Goal: Contribute content: Contribute content

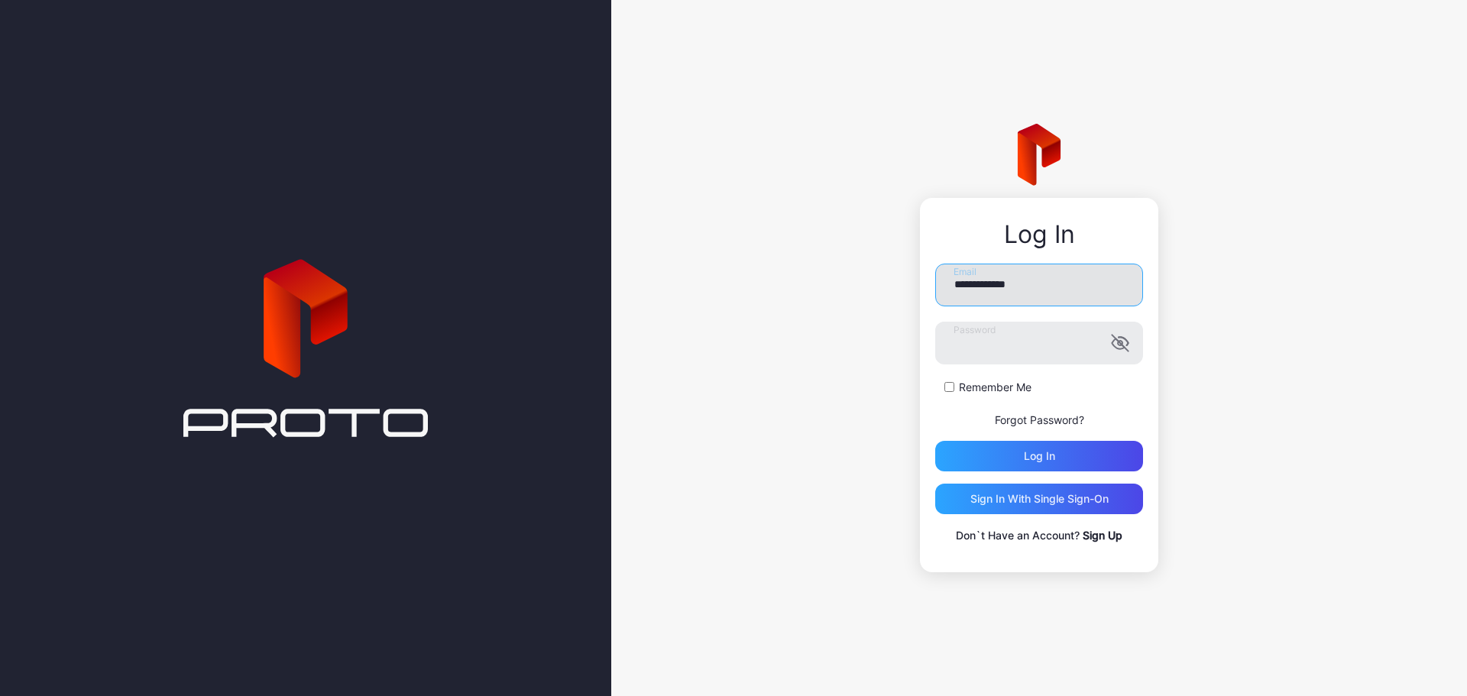
click at [1005, 294] on input "**********" at bounding box center [1039, 285] width 208 height 43
type input "**********"
click at [982, 387] on label "Remember Me" at bounding box center [995, 387] width 73 height 15
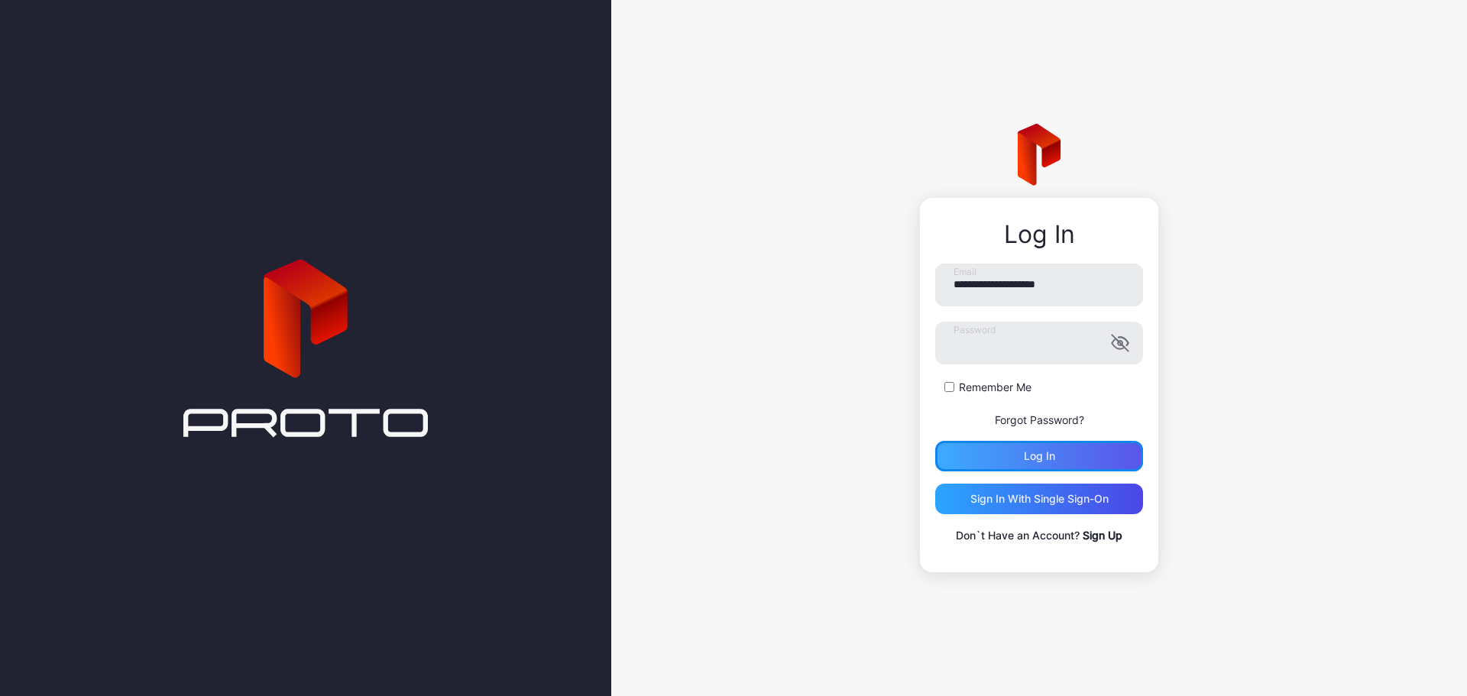
click at [1064, 457] on div "Log in" at bounding box center [1039, 456] width 208 height 31
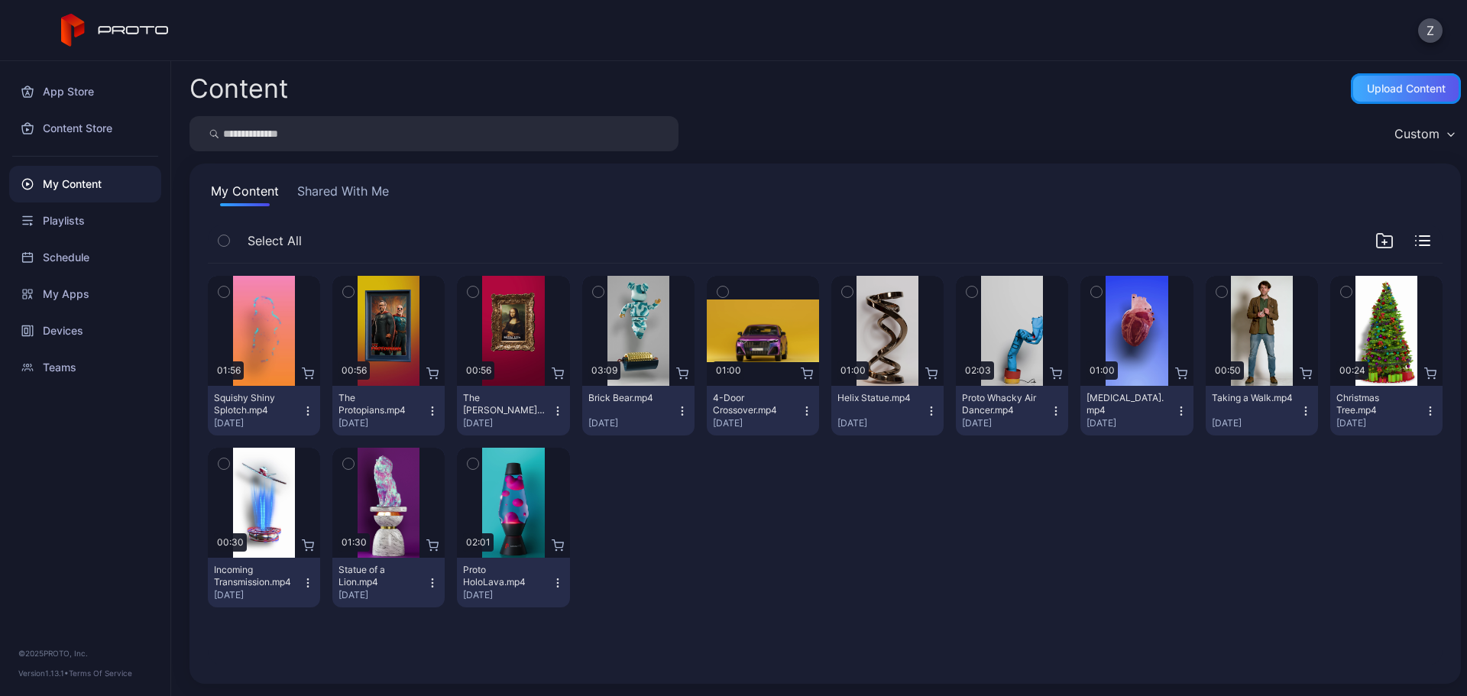
click at [1382, 99] on div "Upload Content" at bounding box center [1406, 88] width 110 height 31
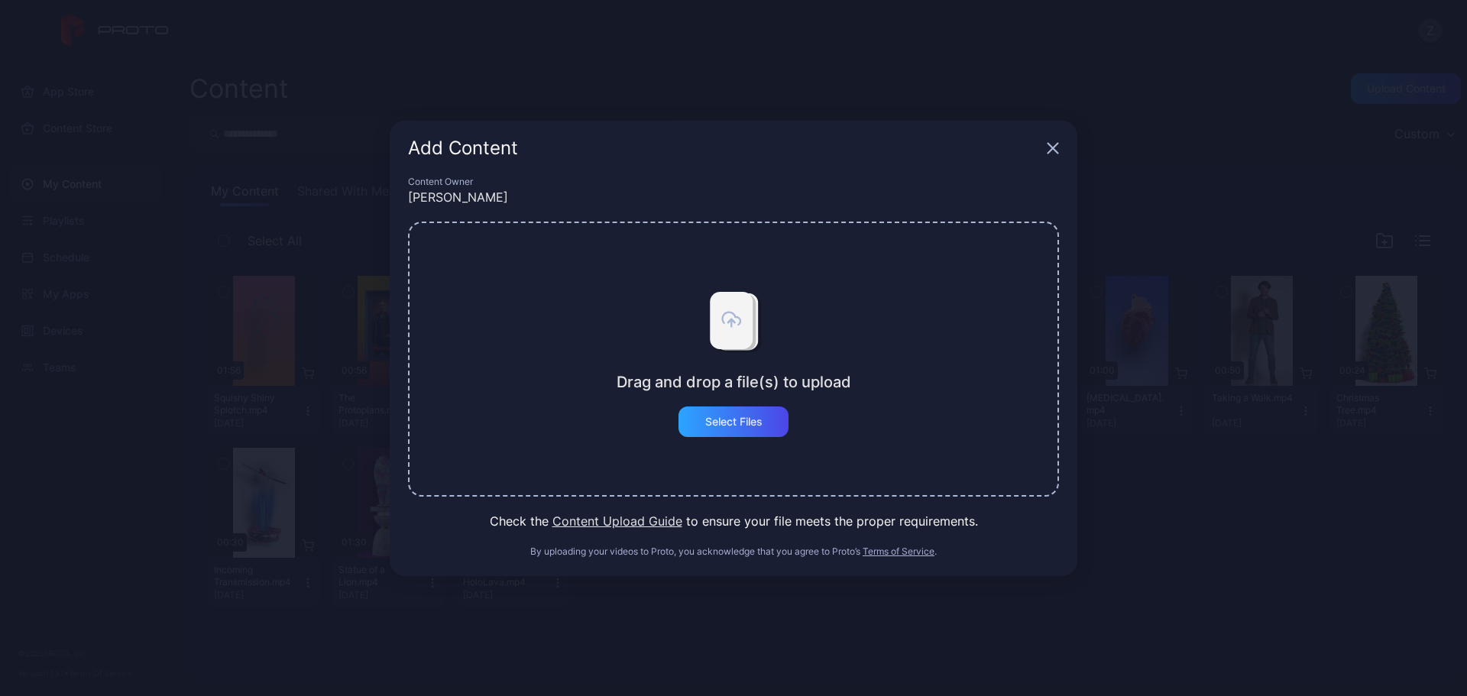
click at [584, 518] on button "Content Upload Guide" at bounding box center [617, 521] width 130 height 18
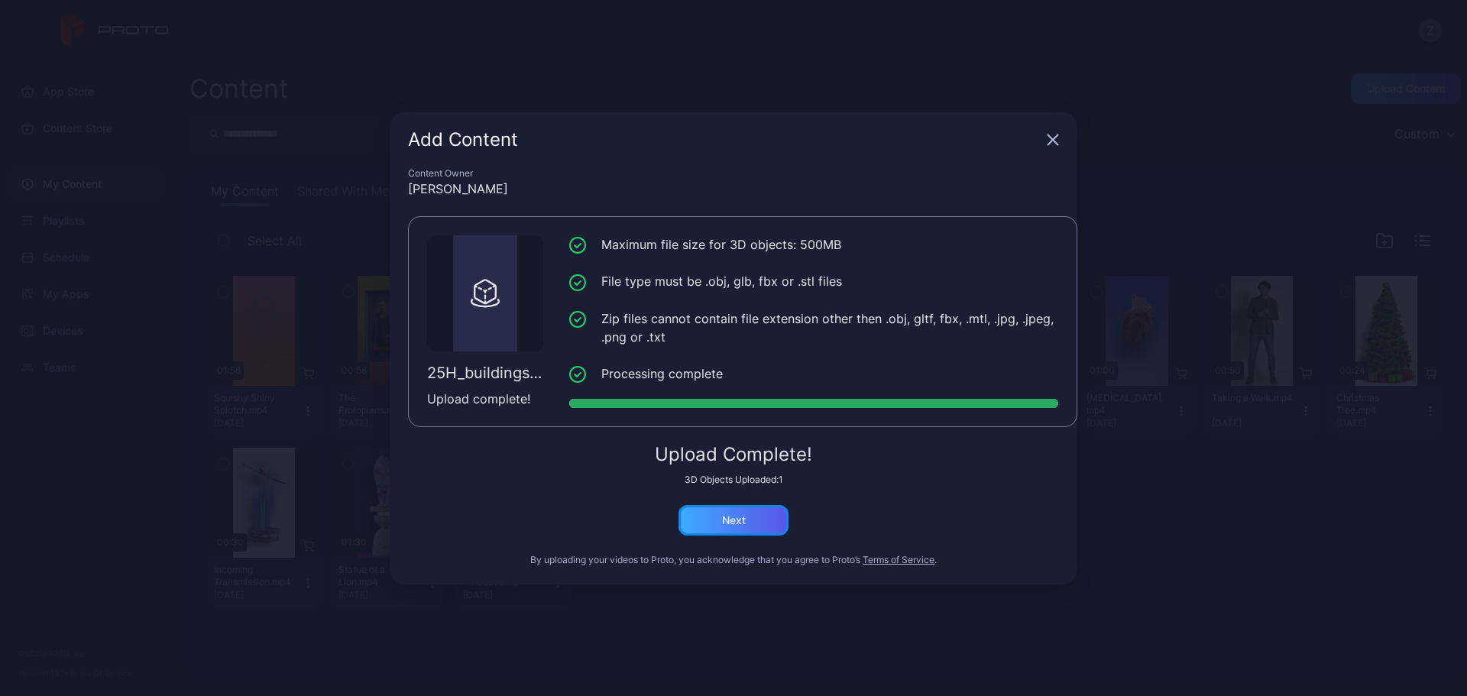
click at [776, 506] on div "Next" at bounding box center [733, 520] width 110 height 31
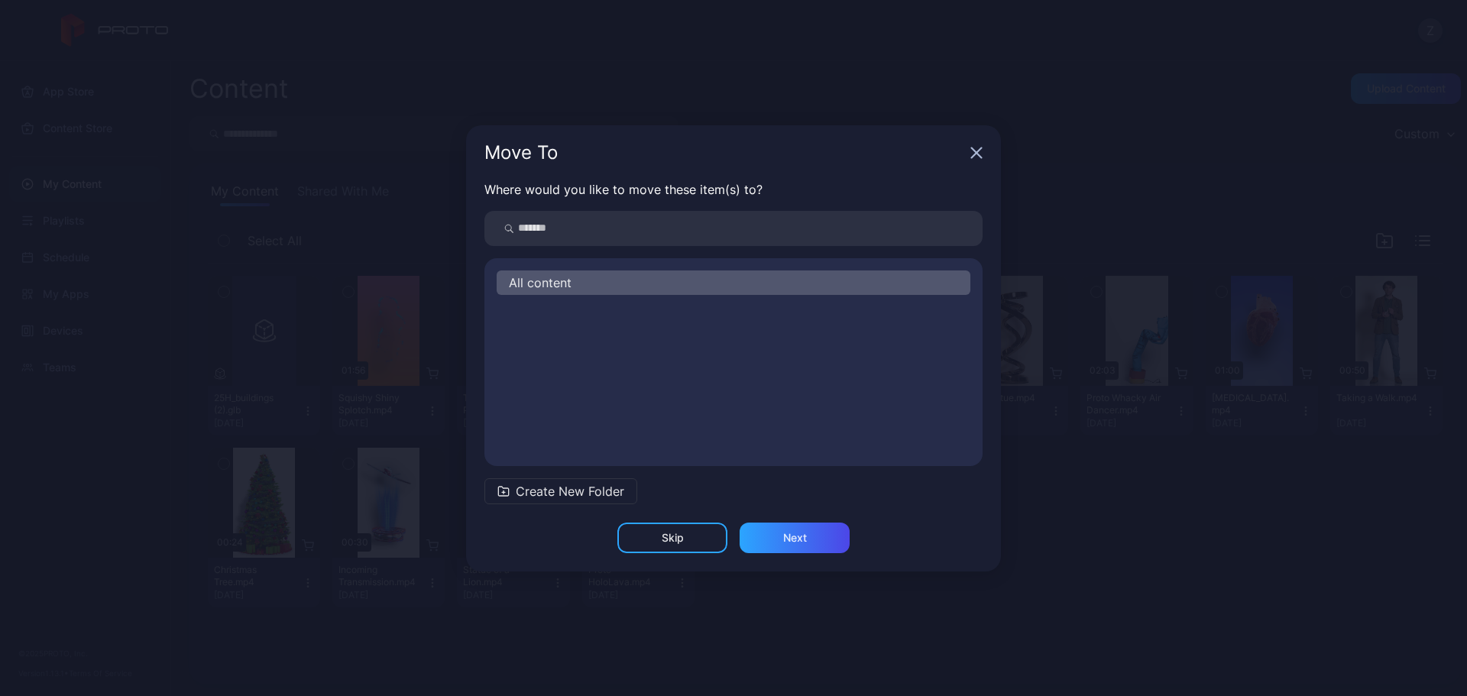
click at [562, 487] on span "Create New Folder" at bounding box center [570, 491] width 108 height 18
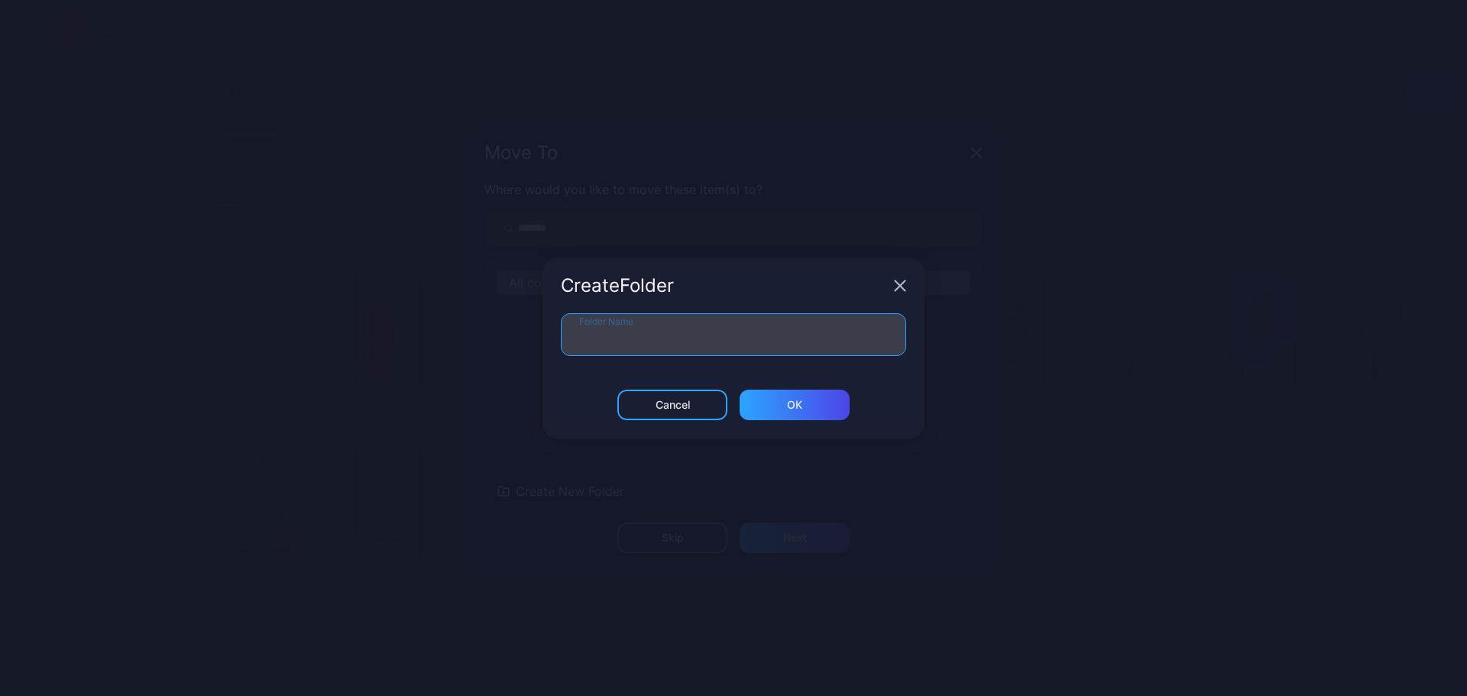
click at [620, 331] on input "Folder Name" at bounding box center [733, 334] width 345 height 43
type input "****"
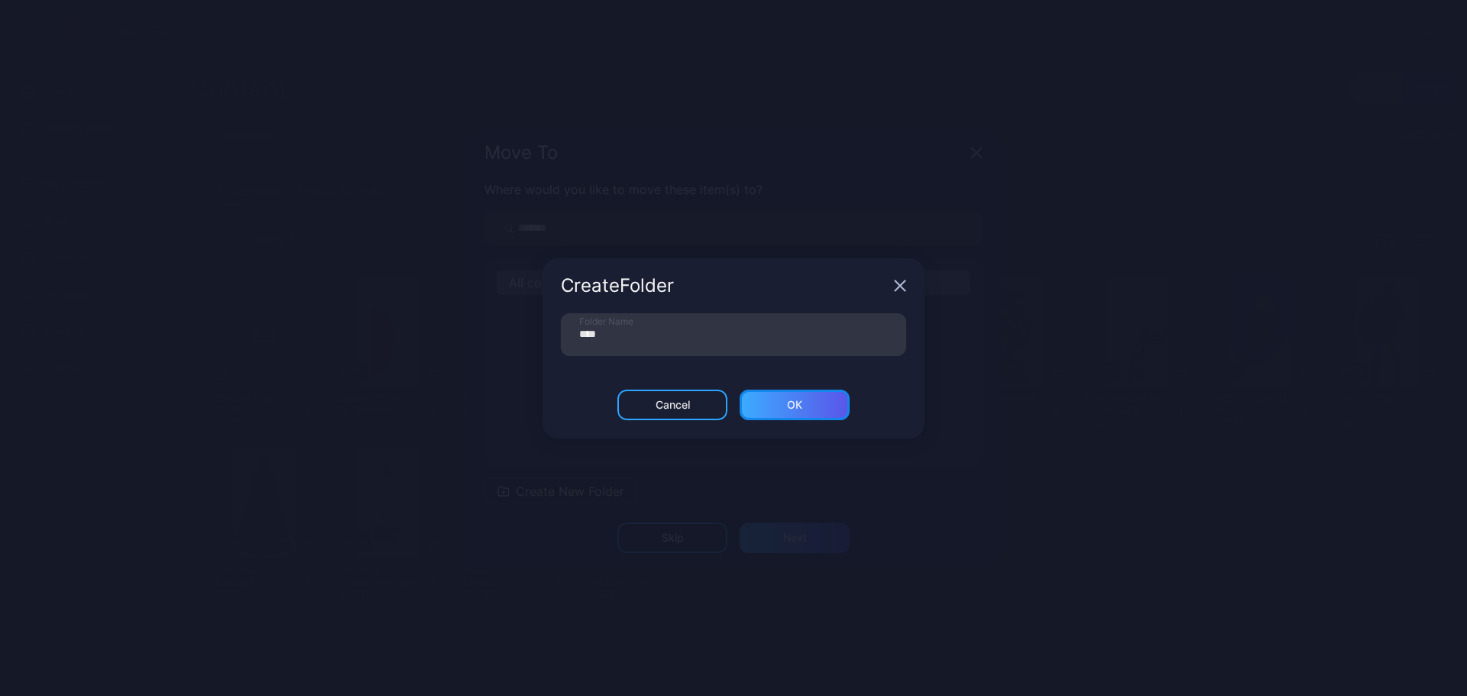
click at [803, 397] on div "ОК" at bounding box center [795, 405] width 110 height 31
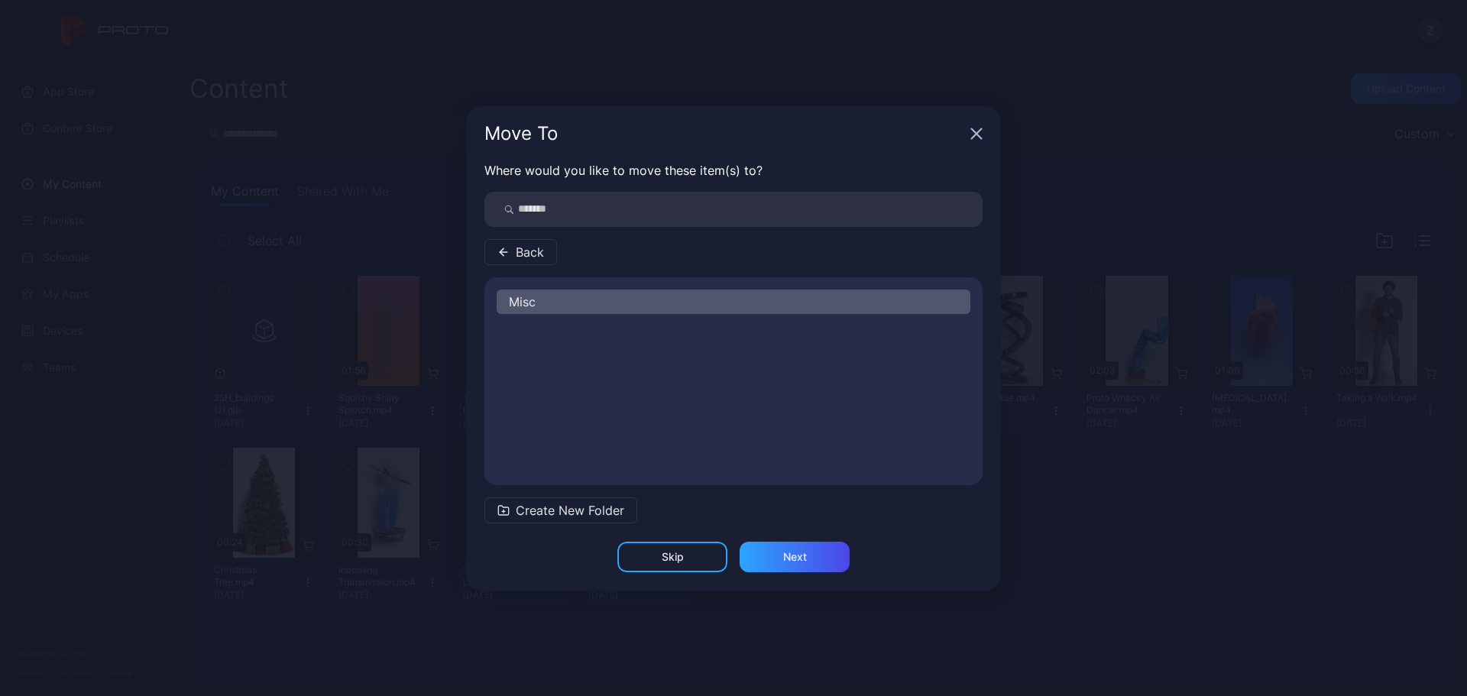
click at [616, 295] on div "Misc" at bounding box center [734, 302] width 474 height 24
click at [798, 551] on div "Next" at bounding box center [795, 557] width 24 height 12
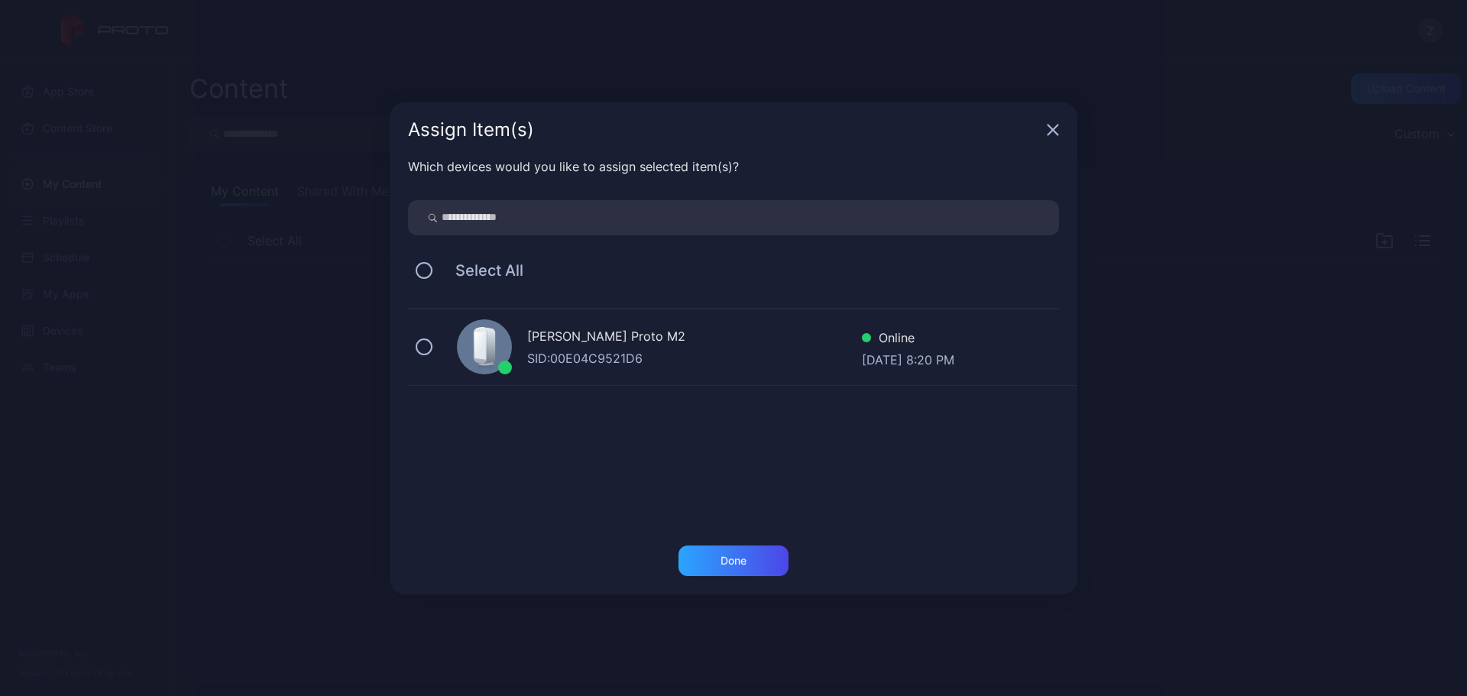
click at [445, 350] on div "Zain Kassem's Proto M2 SID: 00E04C9521D6 Online Sep 14, 2025 at 8:20 PM" at bounding box center [742, 347] width 669 height 76
click at [749, 549] on div "Done" at bounding box center [733, 561] width 110 height 31
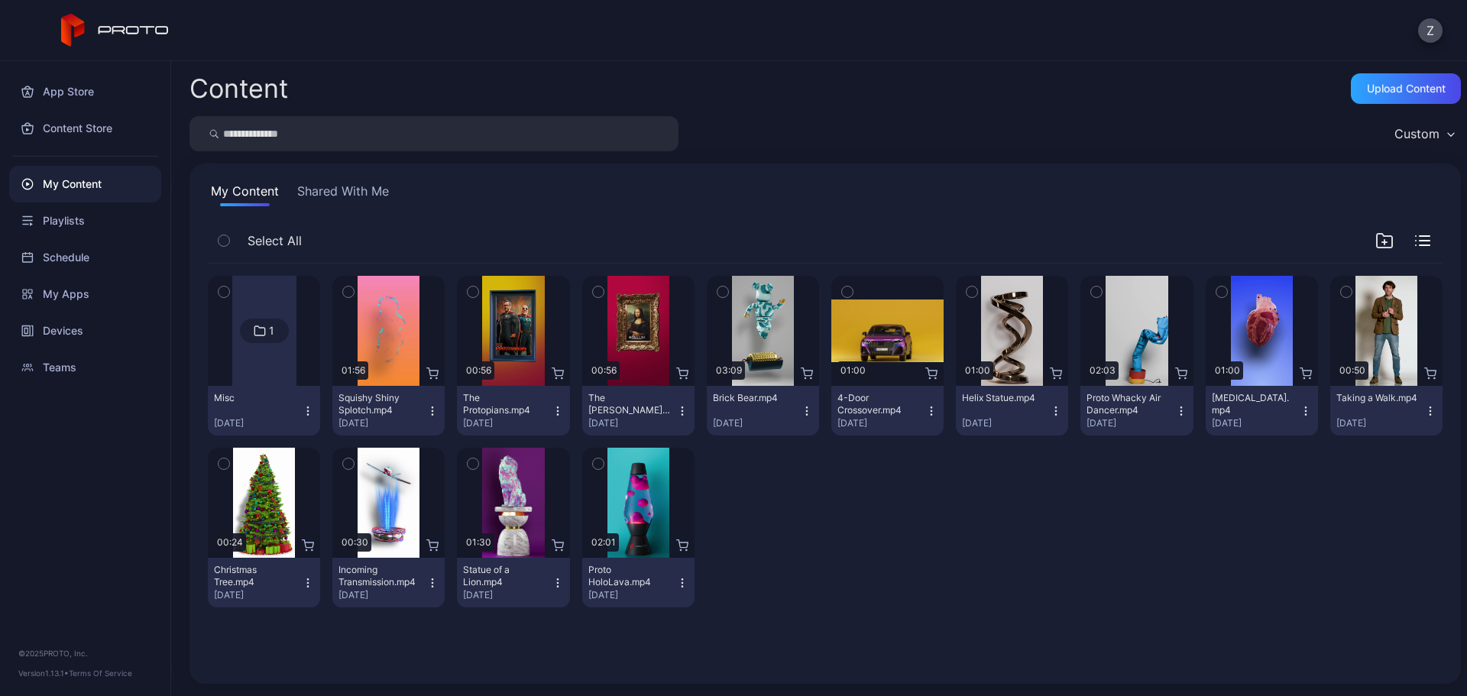
click at [266, 339] on div "1" at bounding box center [264, 331] width 49 height 24
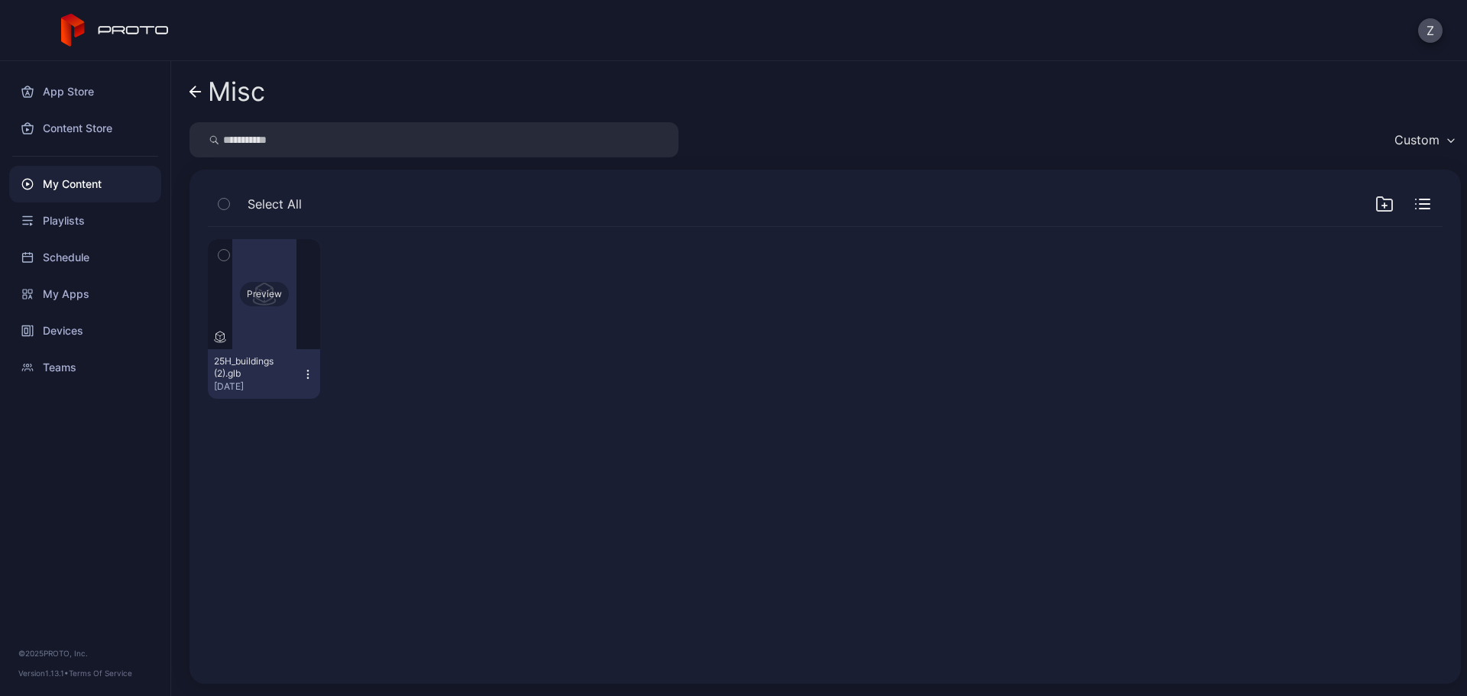
click at [261, 292] on div "Preview" at bounding box center [264, 294] width 49 height 24
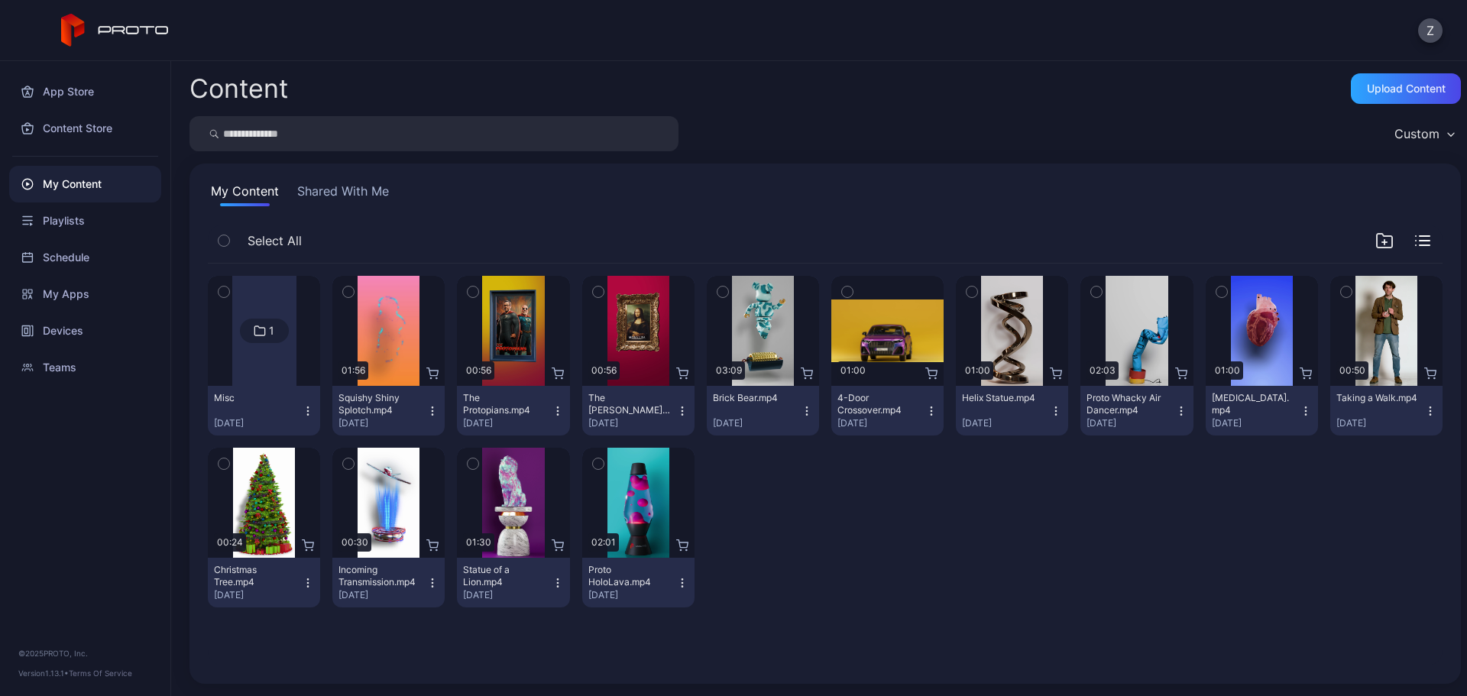
click at [261, 336] on icon at bounding box center [260, 331] width 12 height 18
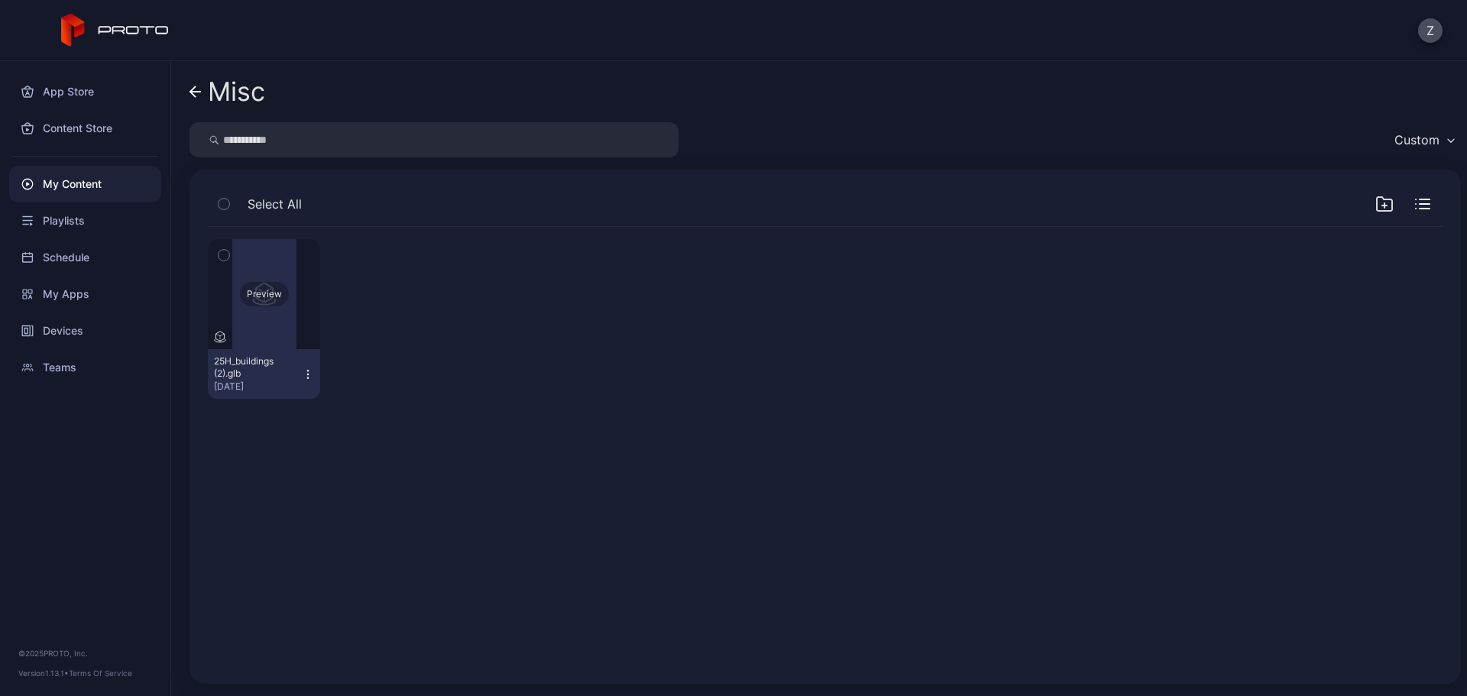
click at [270, 297] on div "Preview" at bounding box center [264, 294] width 49 height 24
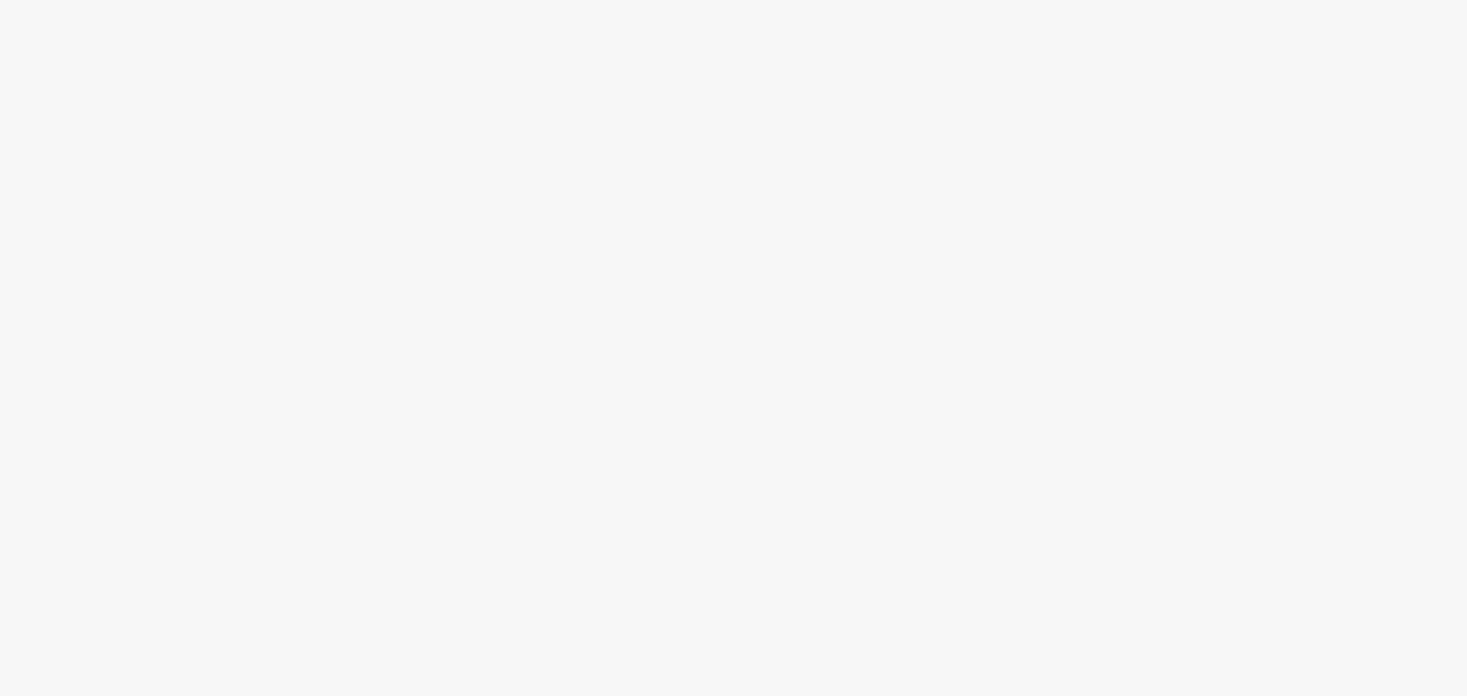
click at [568, 379] on div at bounding box center [733, 348] width 1467 height 696
drag, startPoint x: 563, startPoint y: 394, endPoint x: 1088, endPoint y: 528, distance: 541.7
click at [1112, 529] on div at bounding box center [733, 348] width 1467 height 696
drag, startPoint x: 1073, startPoint y: 527, endPoint x: 323, endPoint y: 221, distance: 809.7
click at [645, 494] on div at bounding box center [733, 348] width 1467 height 696
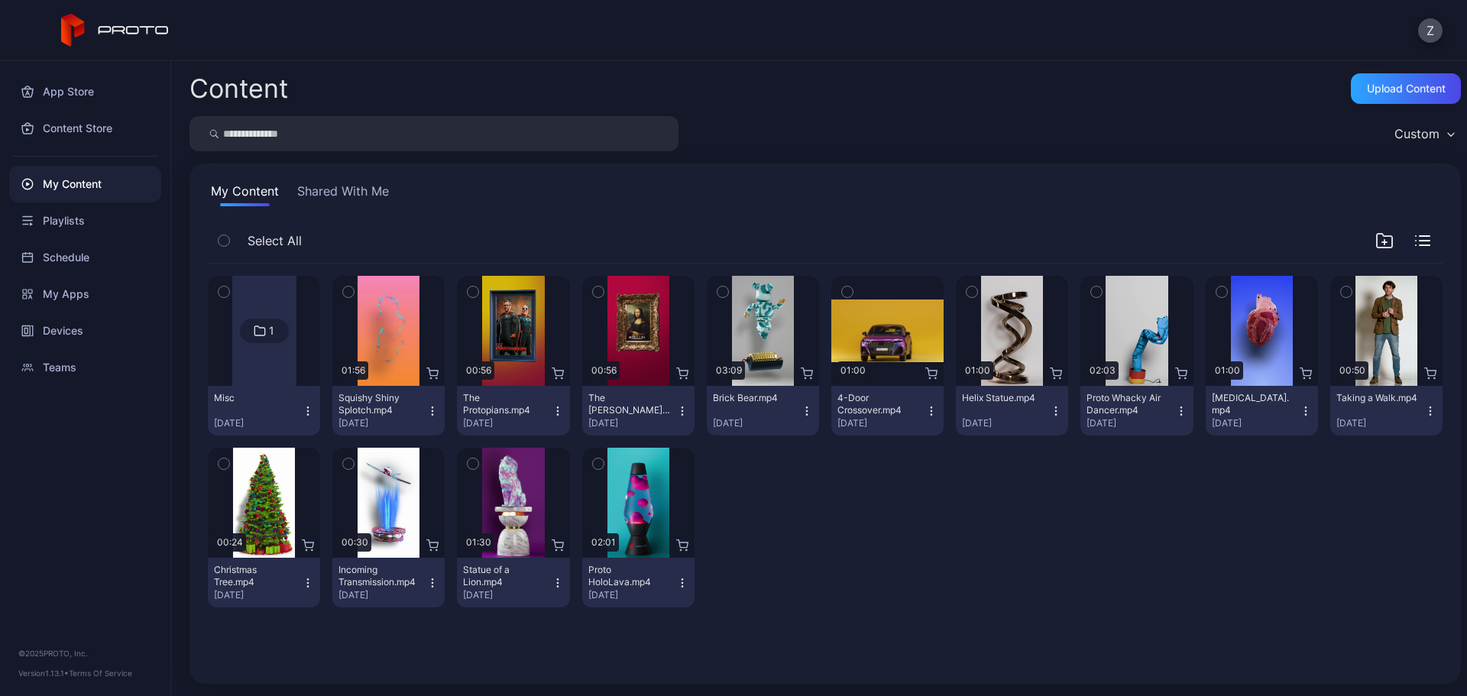
click at [286, 341] on div at bounding box center [264, 331] width 64 height 110
click at [1392, 76] on div "Upload Content" at bounding box center [1406, 88] width 110 height 31
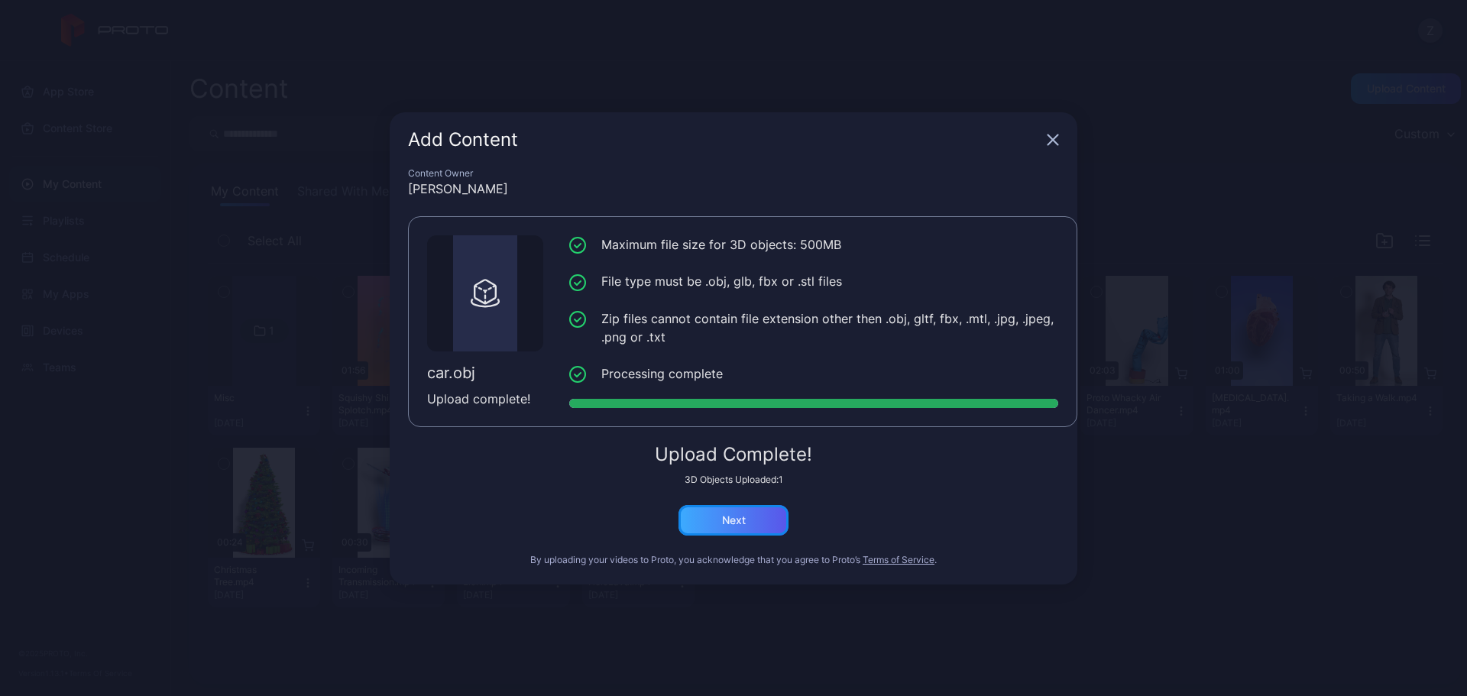
click at [772, 516] on div "Next" at bounding box center [733, 520] width 110 height 31
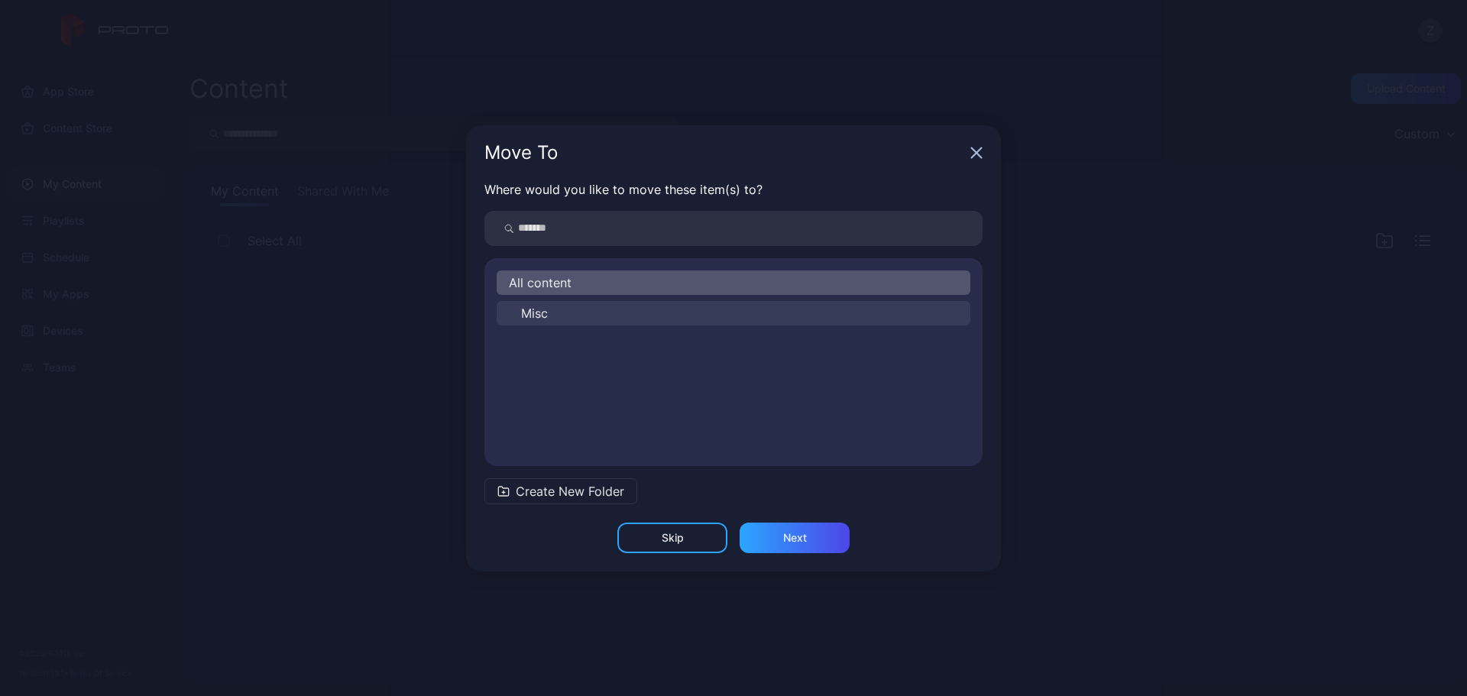
click at [547, 323] on button "Misc" at bounding box center [734, 313] width 474 height 24
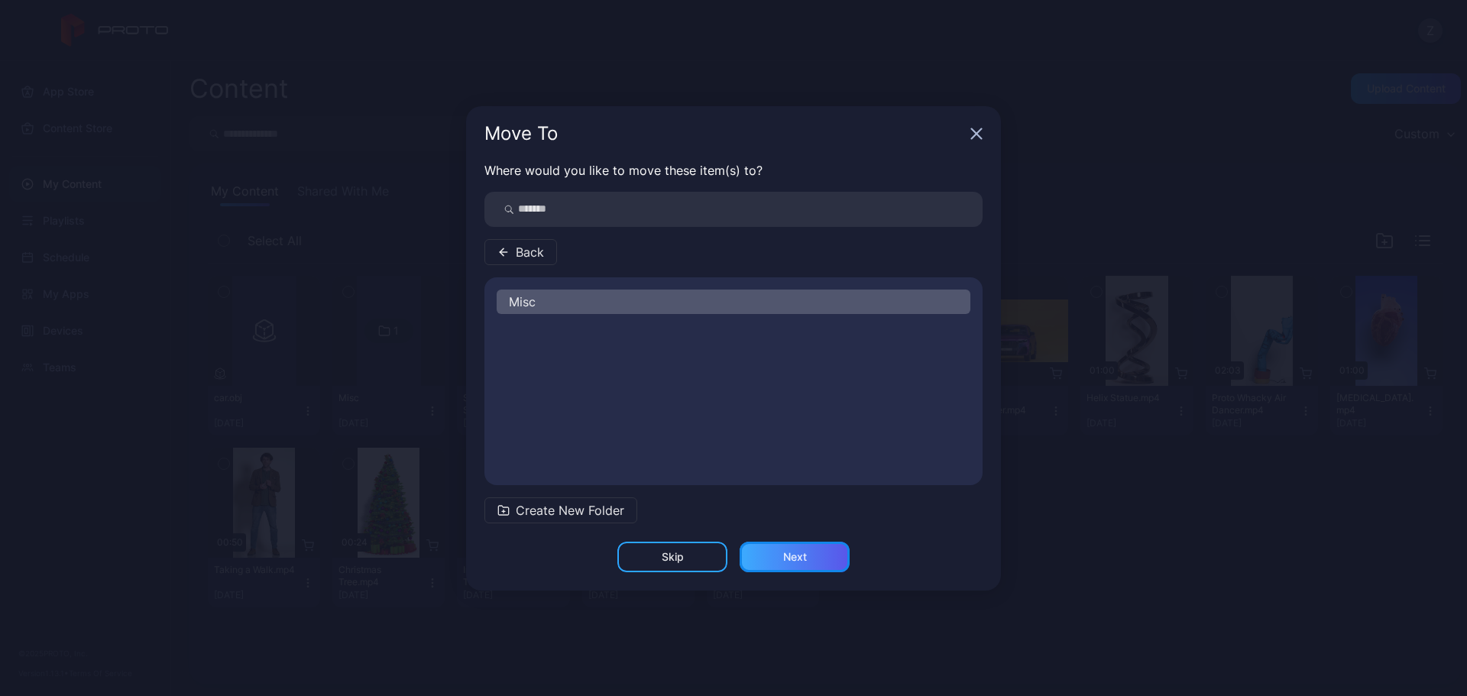
click at [782, 563] on div "Next" at bounding box center [795, 557] width 110 height 31
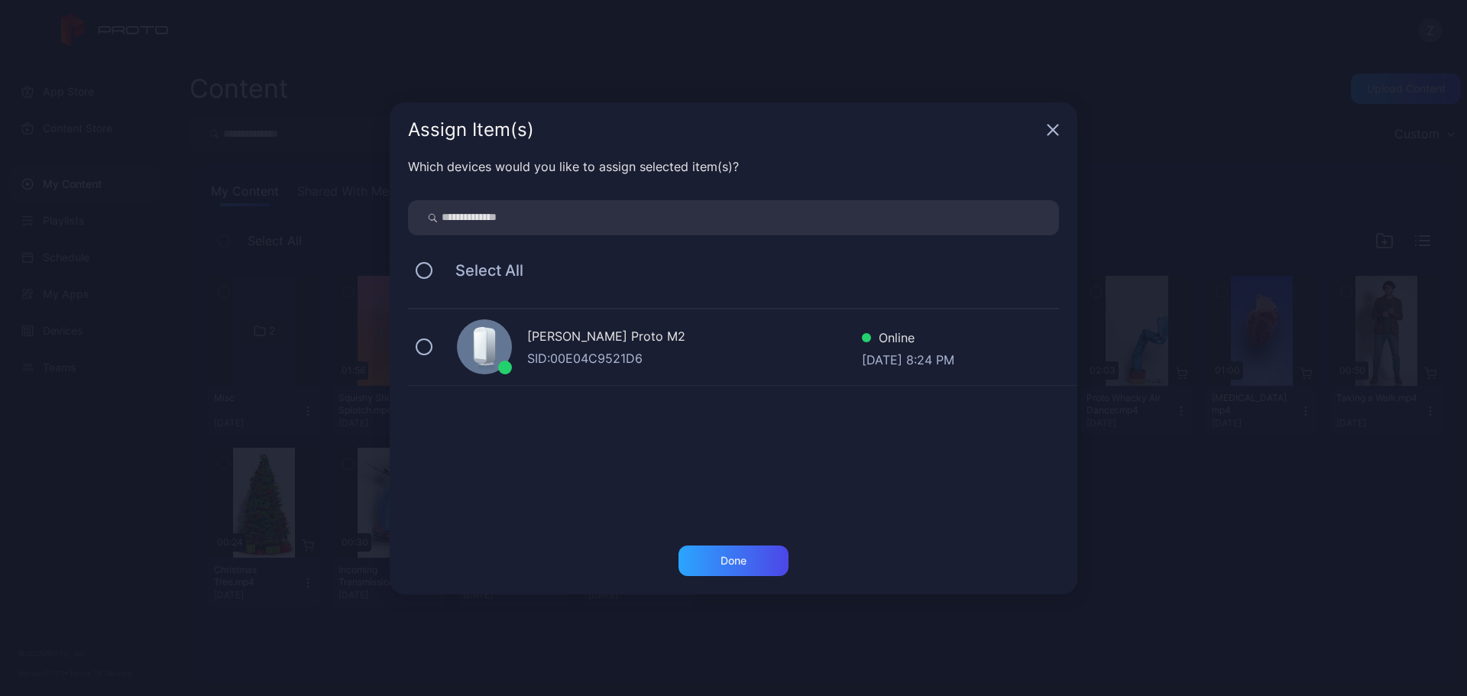
click at [412, 348] on div "Zain Kassem's Proto M2 SID: 00E04C9521D6 Online Sep 14, 2025 at 8:24 PM" at bounding box center [742, 347] width 669 height 76
click at [723, 553] on div "Done" at bounding box center [733, 561] width 110 height 31
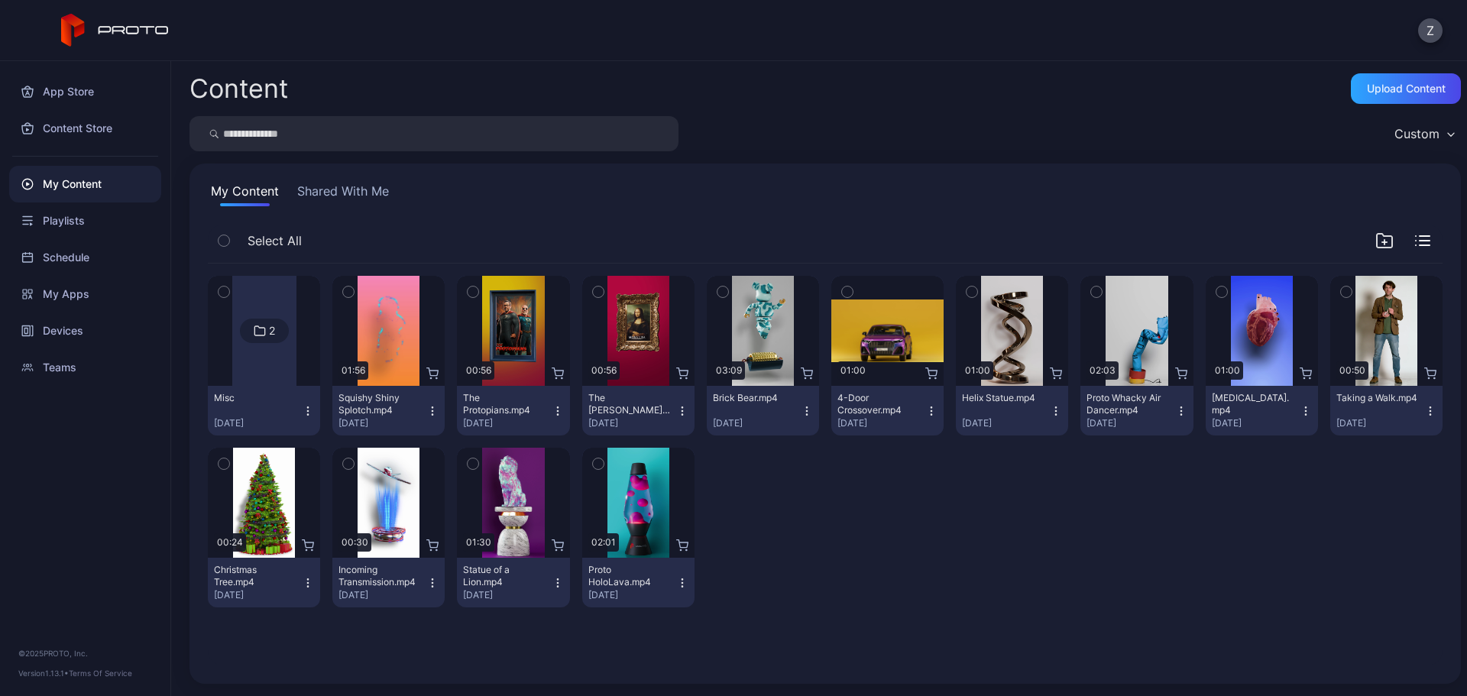
click at [276, 338] on div "2" at bounding box center [264, 331] width 49 height 24
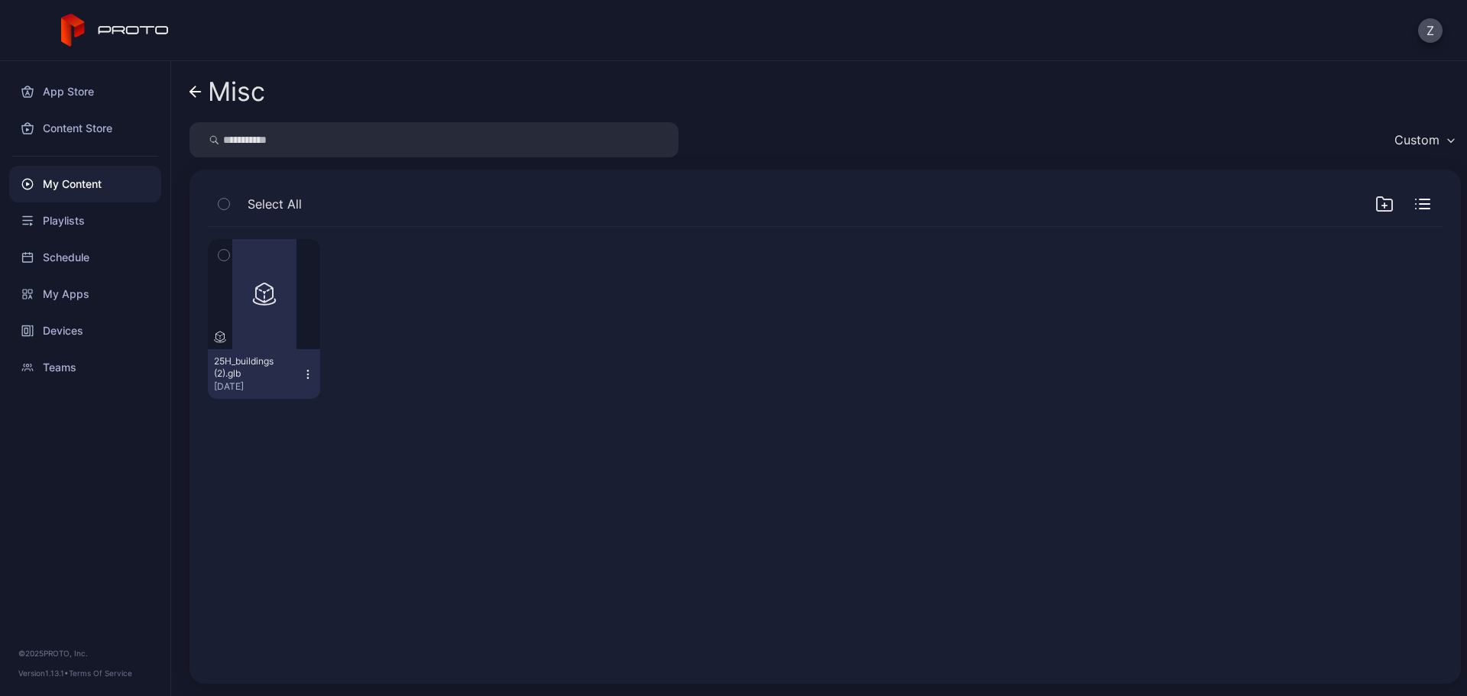
click at [429, 512] on div "Preview 25H_buildings (2).glb Sep 14, 2025" at bounding box center [825, 446] width 1259 height 463
click at [199, 94] on icon at bounding box center [195, 92] width 12 height 13
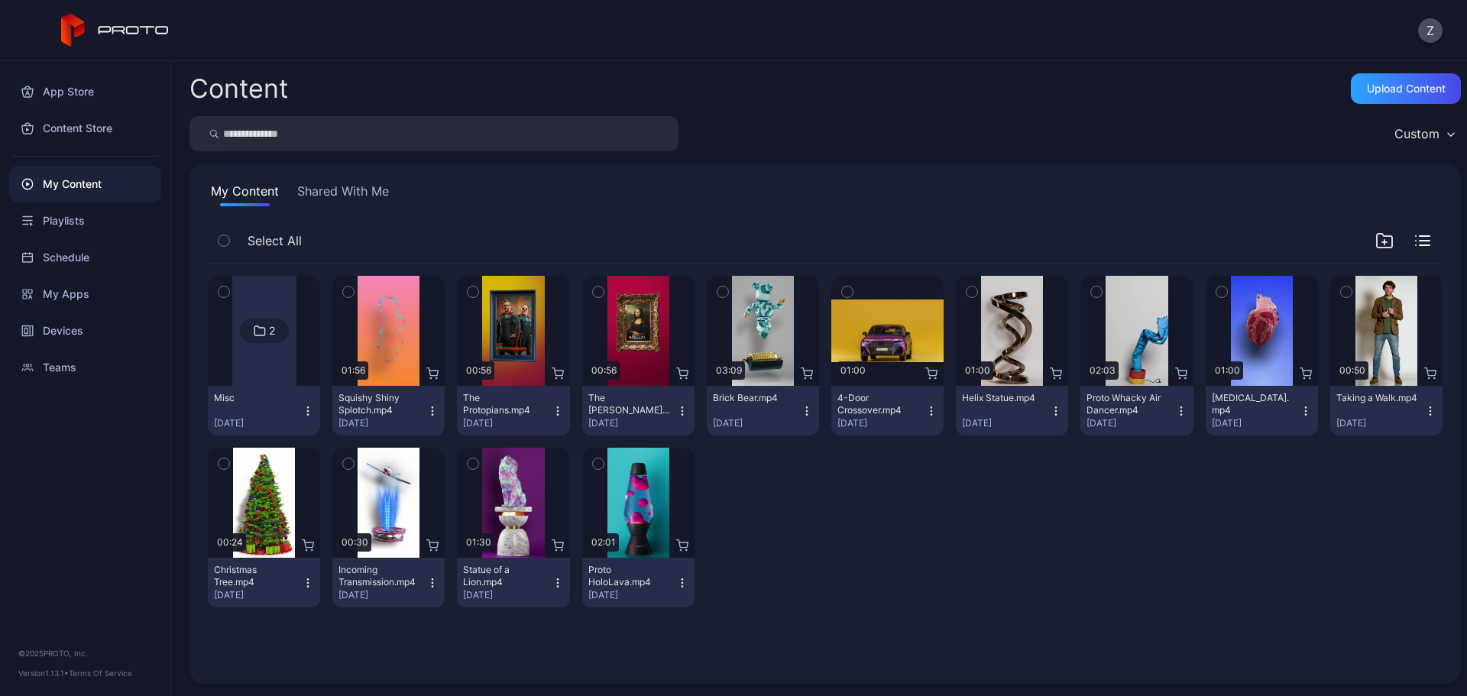
click at [277, 335] on div "2" at bounding box center [264, 331] width 49 height 24
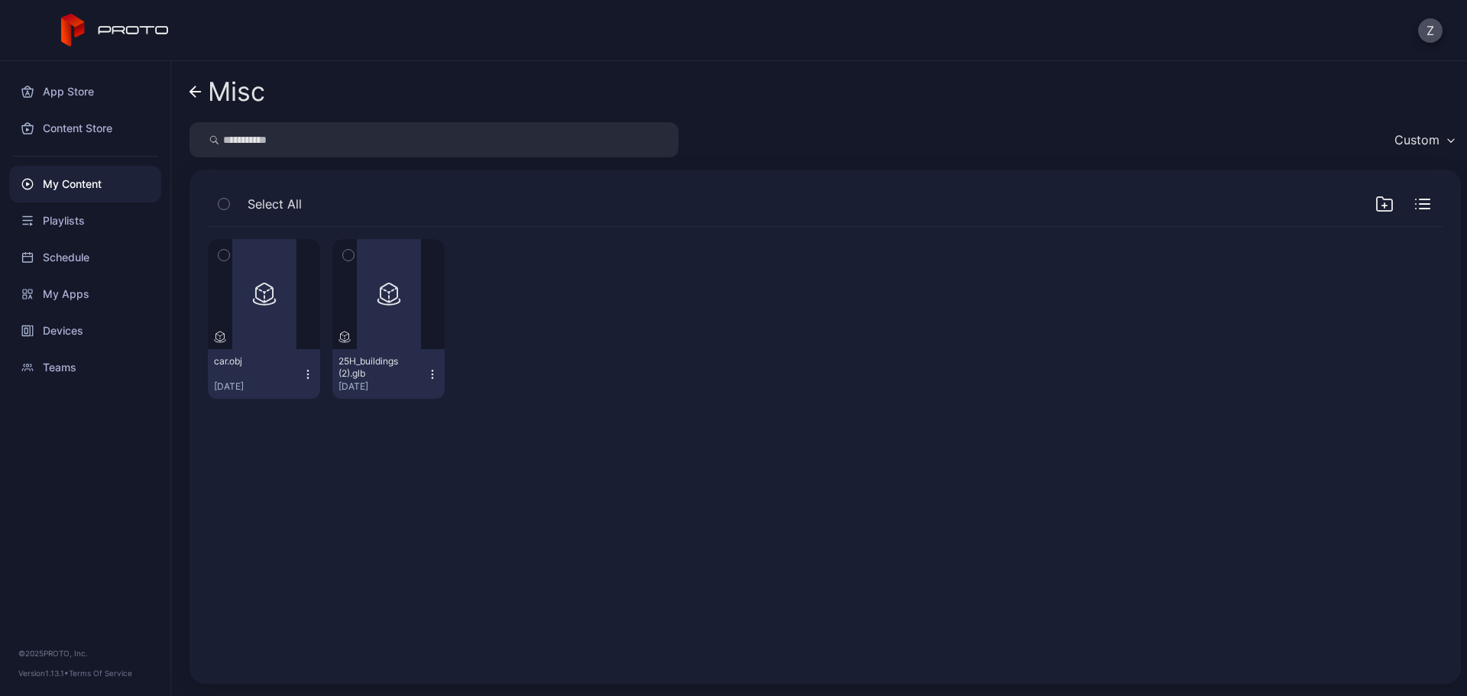
click at [217, 339] on icon at bounding box center [219, 336] width 9 height 10
click at [255, 302] on div "Preview" at bounding box center [264, 294] width 49 height 24
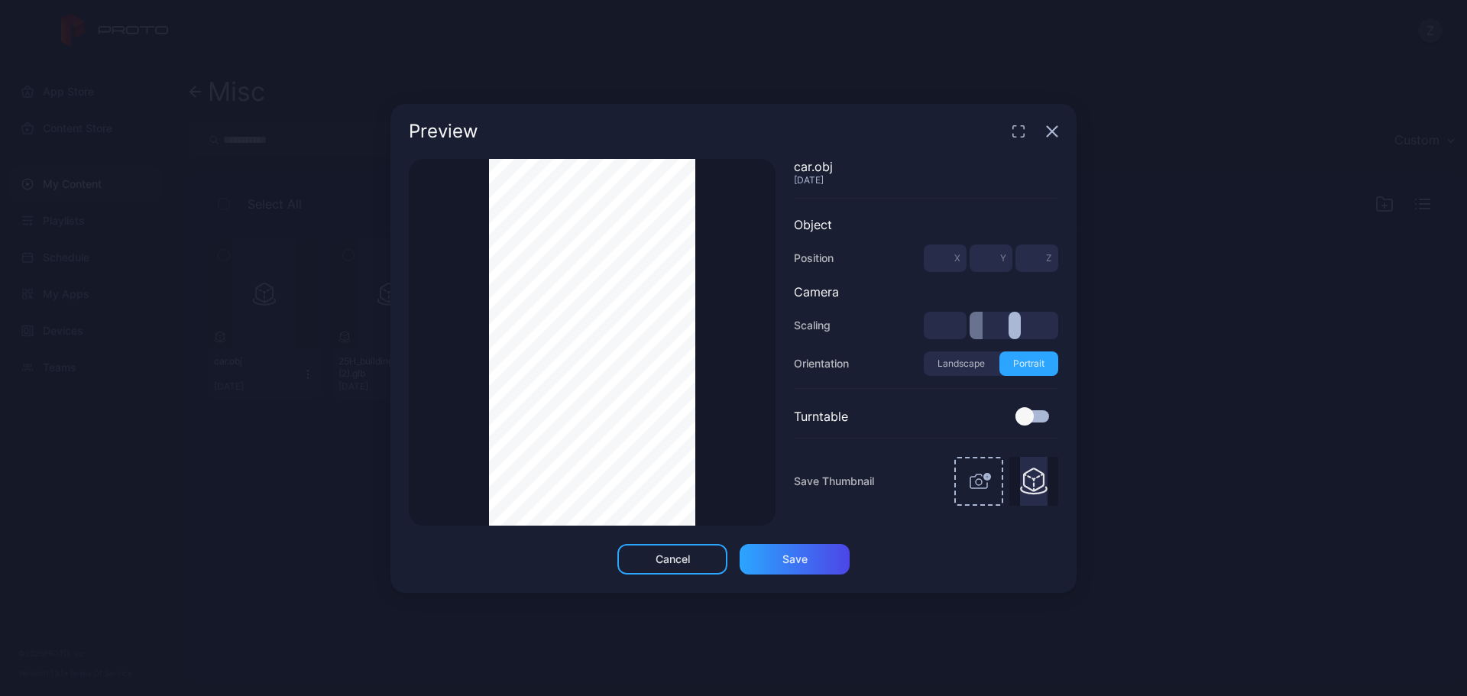
click at [1059, 132] on div "Preview" at bounding box center [733, 131] width 686 height 55
click at [1048, 137] on icon "button" at bounding box center [1052, 131] width 12 height 12
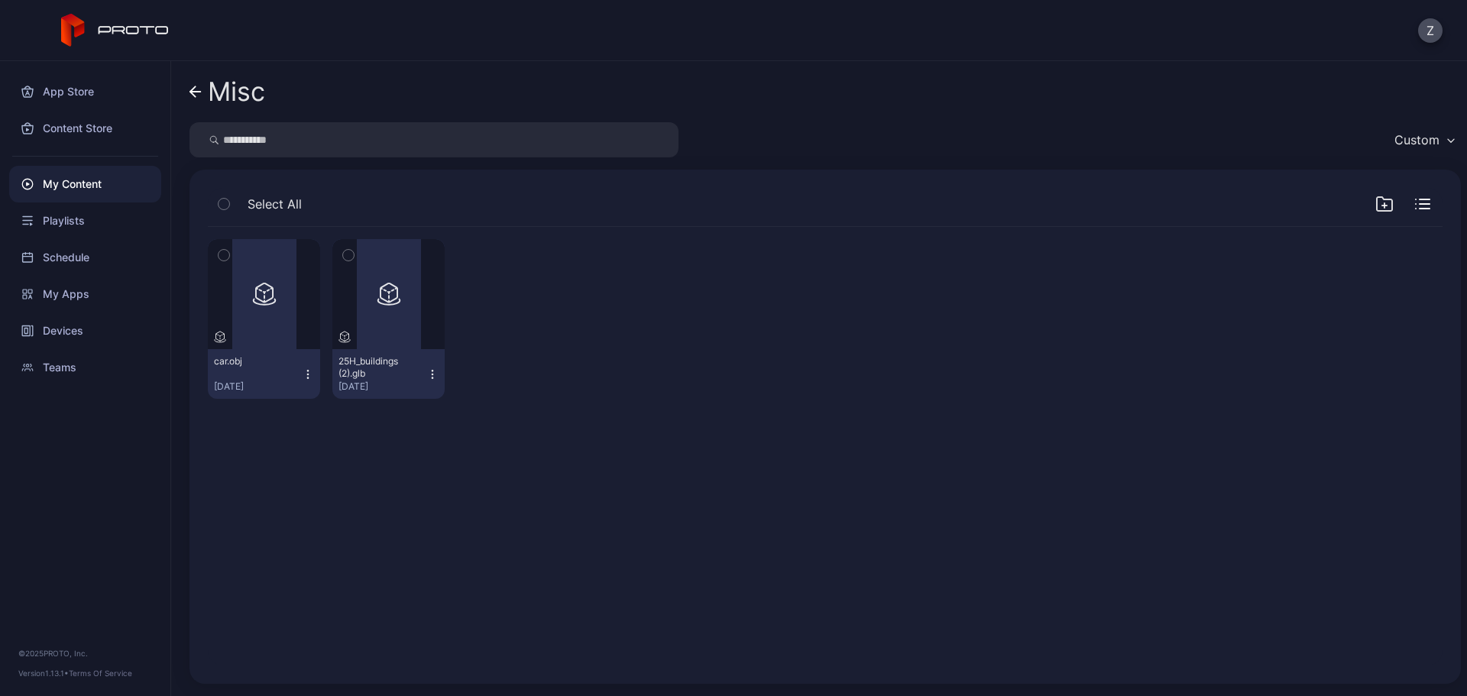
click at [435, 373] on icon "button" at bounding box center [432, 374] width 12 height 12
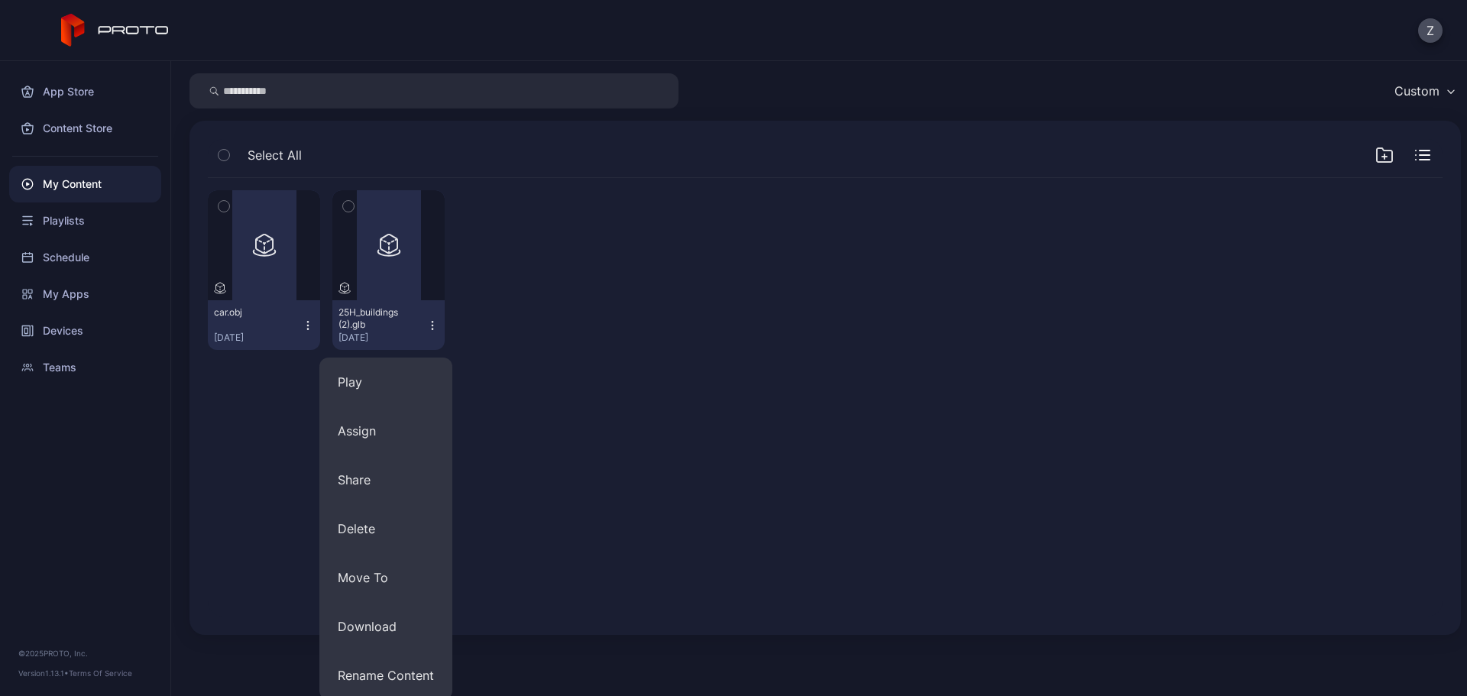
scroll to position [53, 0]
click at [416, 520] on button "Delete" at bounding box center [385, 524] width 133 height 49
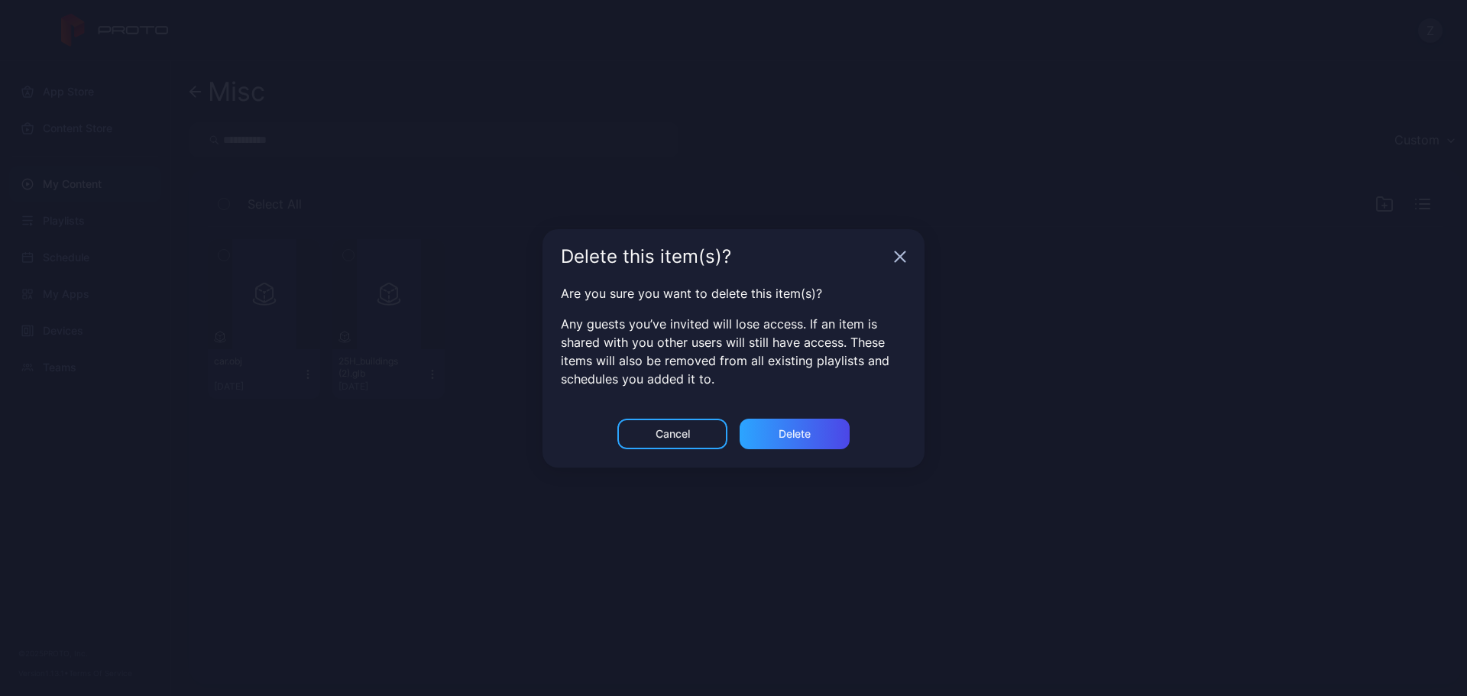
scroll to position [0, 0]
click at [798, 441] on div "Delete" at bounding box center [795, 434] width 110 height 31
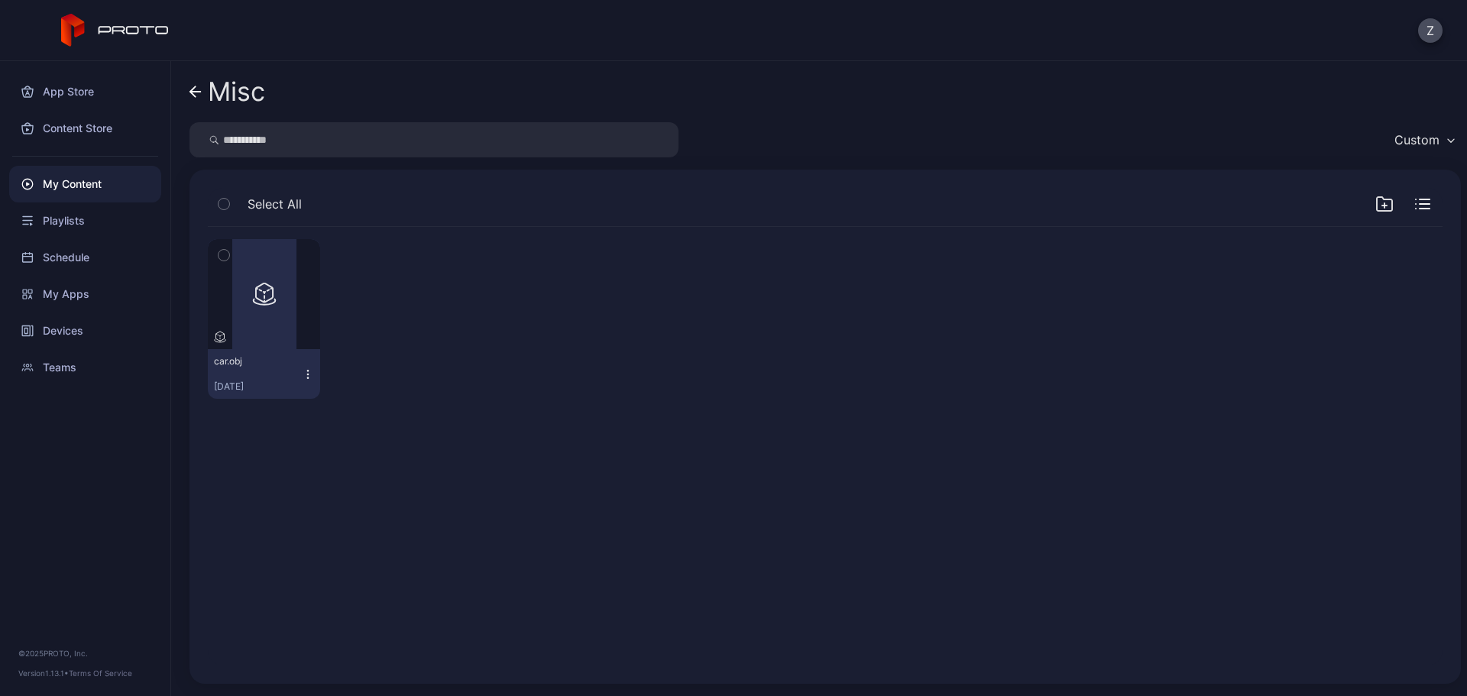
click at [303, 377] on icon "button" at bounding box center [308, 374] width 12 height 12
click at [100, 329] on div "Devices" at bounding box center [85, 330] width 152 height 37
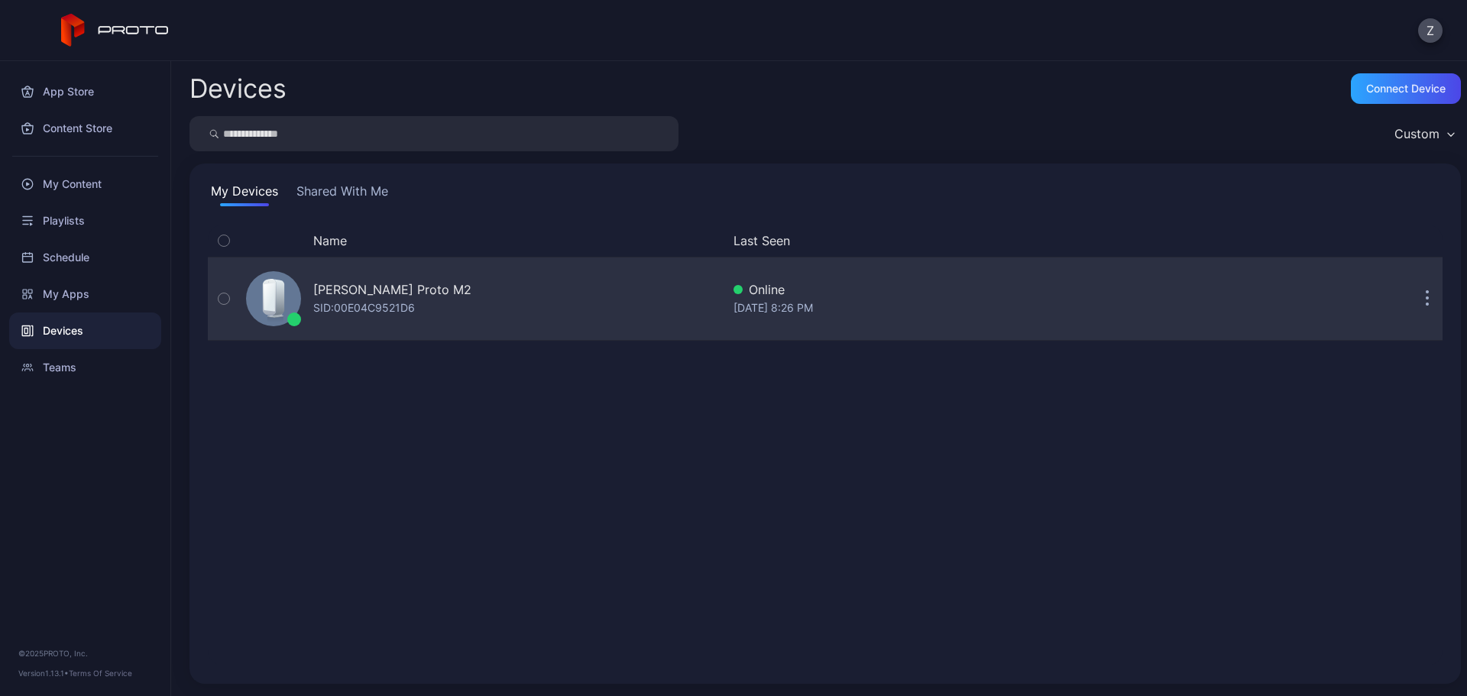
click at [1417, 305] on button "button" at bounding box center [1427, 298] width 31 height 31
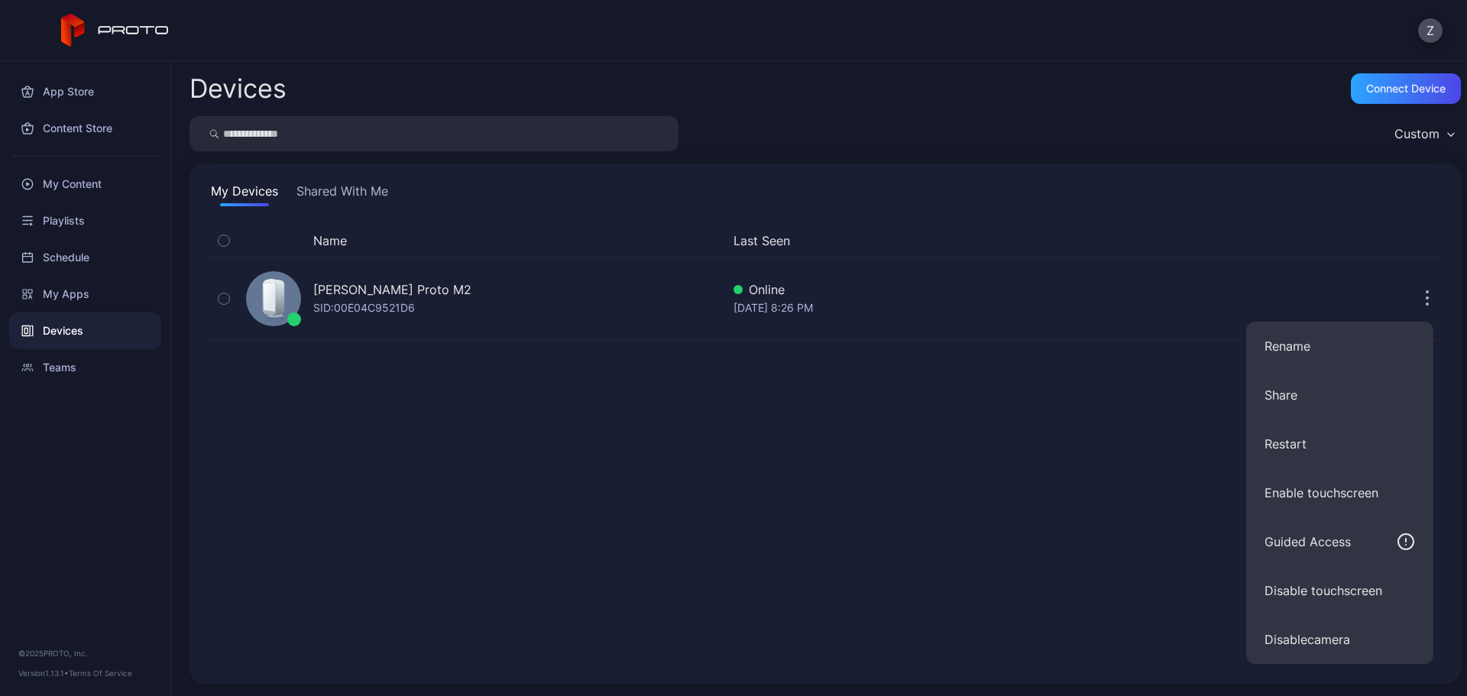
click at [788, 429] on div "Name Last Seen Zain Kassem's Proto M2 SID: 00E04C9521D6 Online Sep 14, 2025 at …" at bounding box center [825, 445] width 1235 height 441
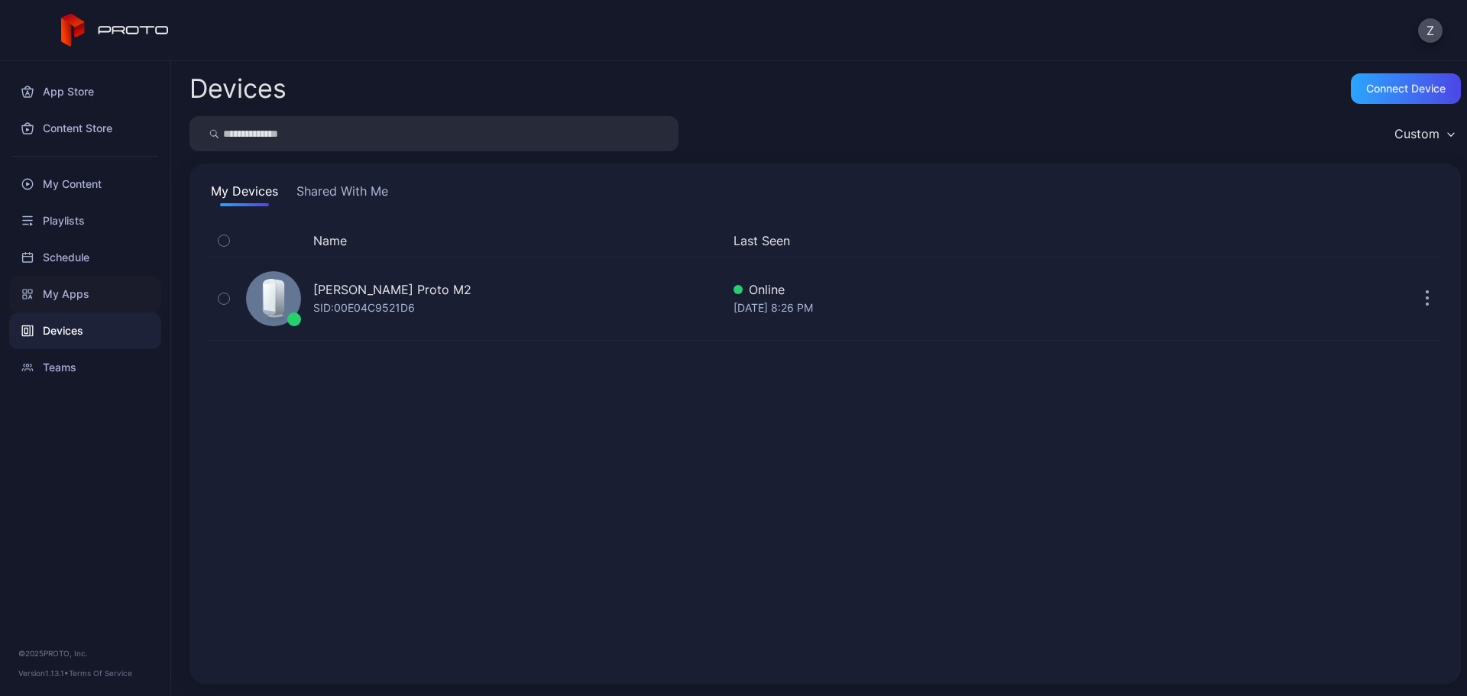
click at [123, 293] on div "My Apps" at bounding box center [85, 294] width 152 height 37
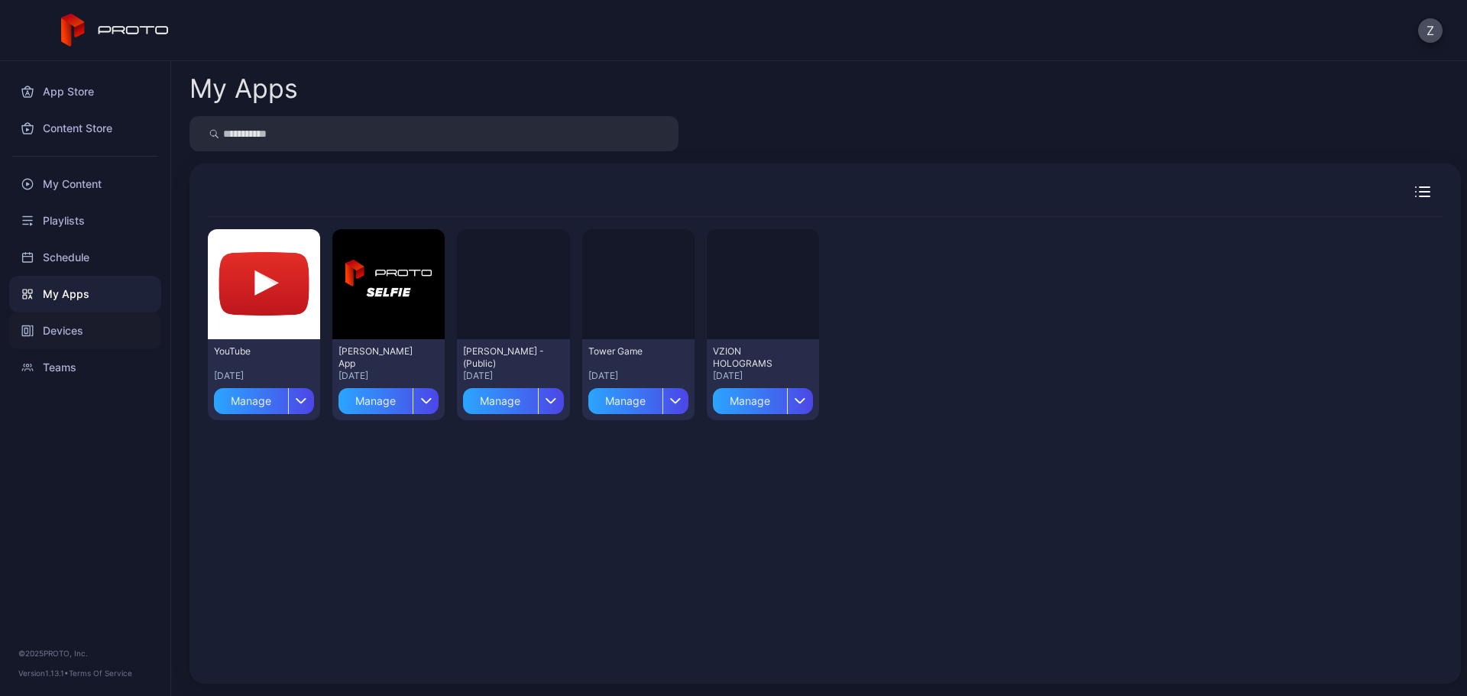
click at [112, 321] on div "Devices" at bounding box center [85, 330] width 152 height 37
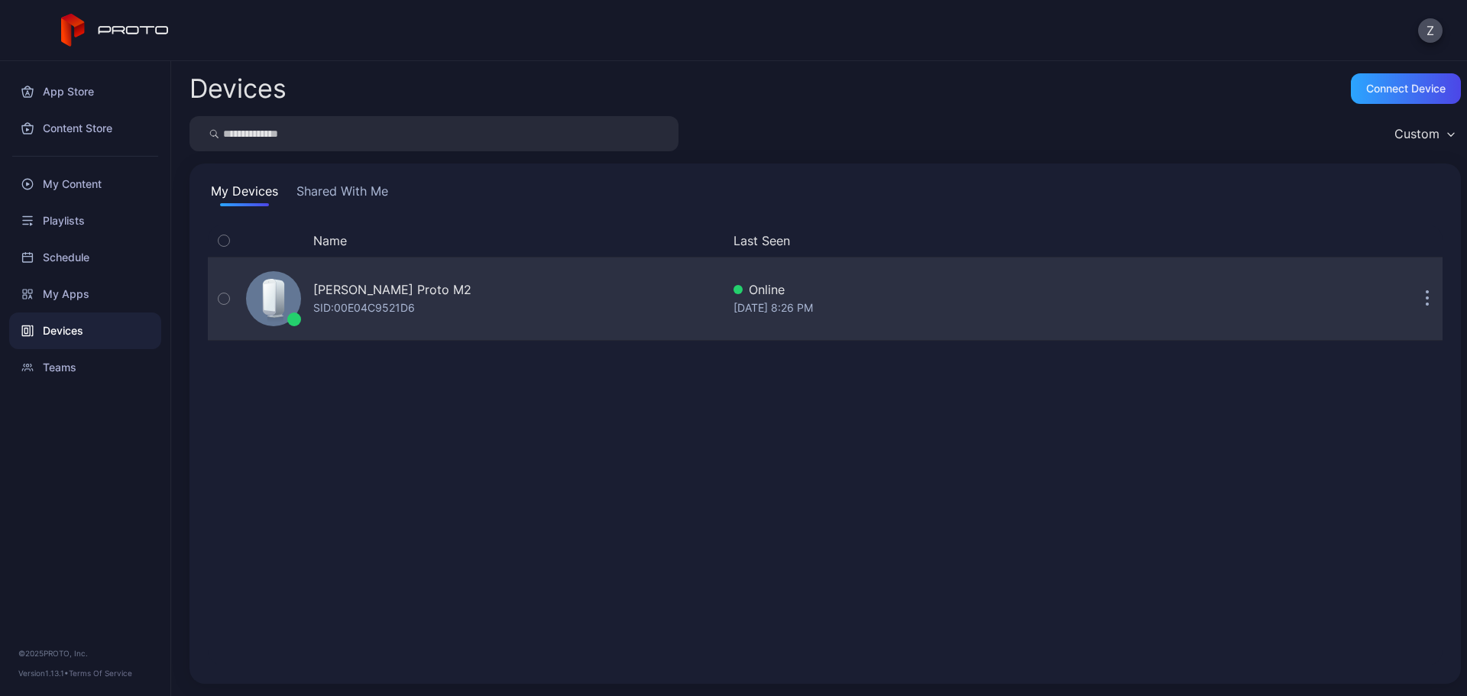
click at [279, 303] on icon at bounding box center [278, 297] width 12 height 37
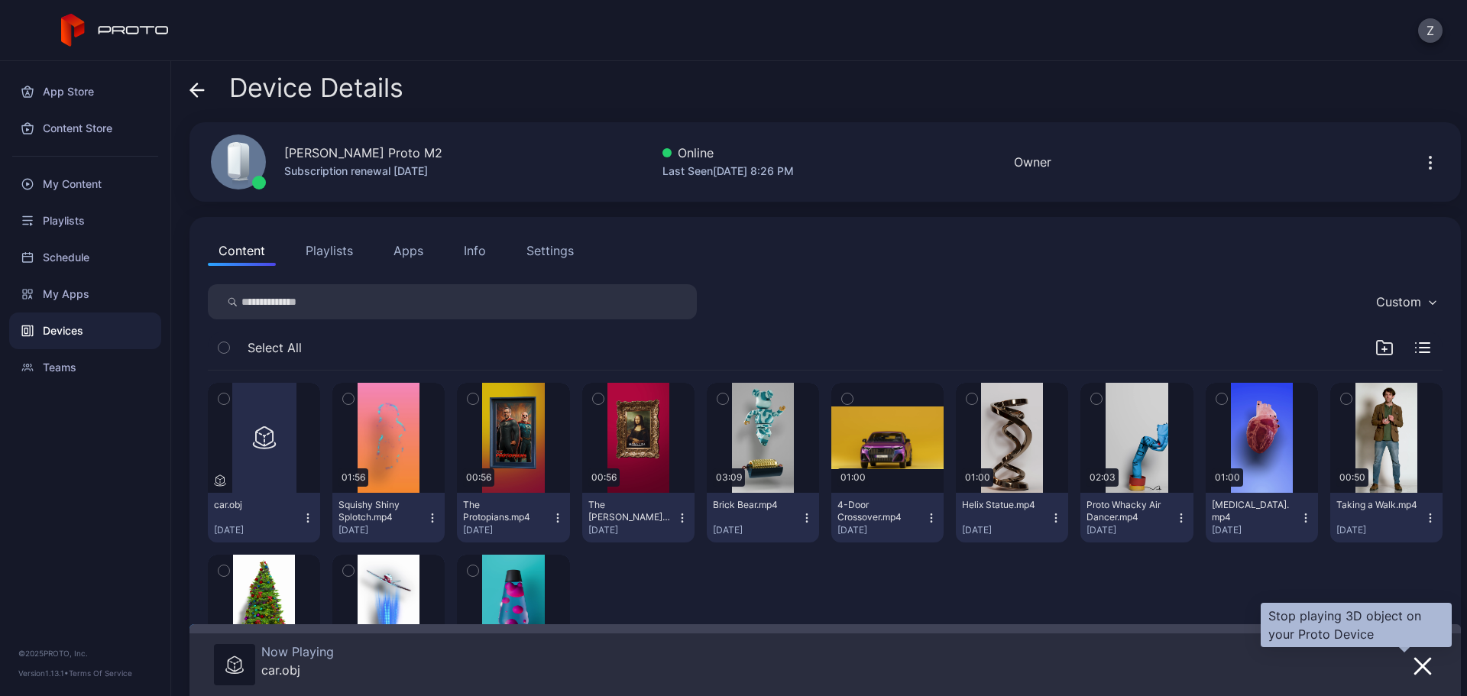
click at [1415, 668] on icon "button" at bounding box center [1422, 666] width 15 height 15
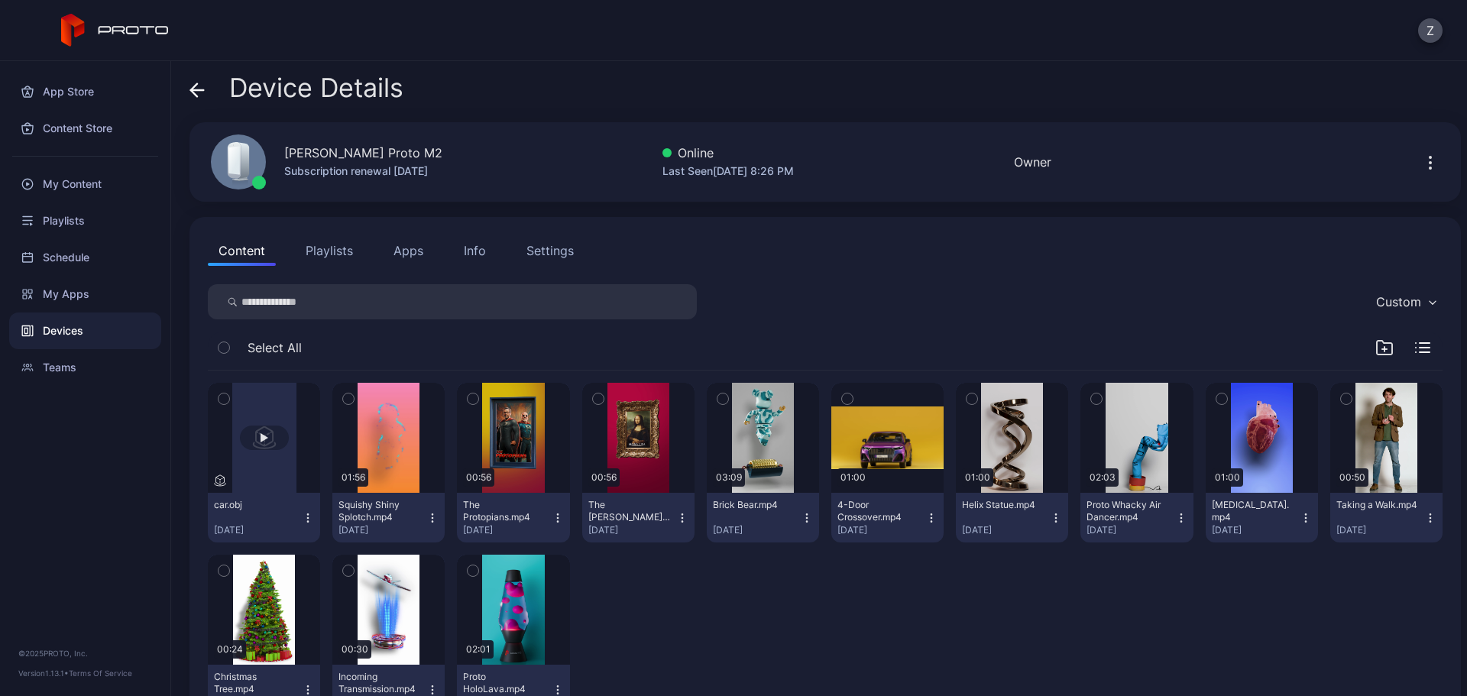
click at [241, 455] on button "button" at bounding box center [264, 438] width 112 height 110
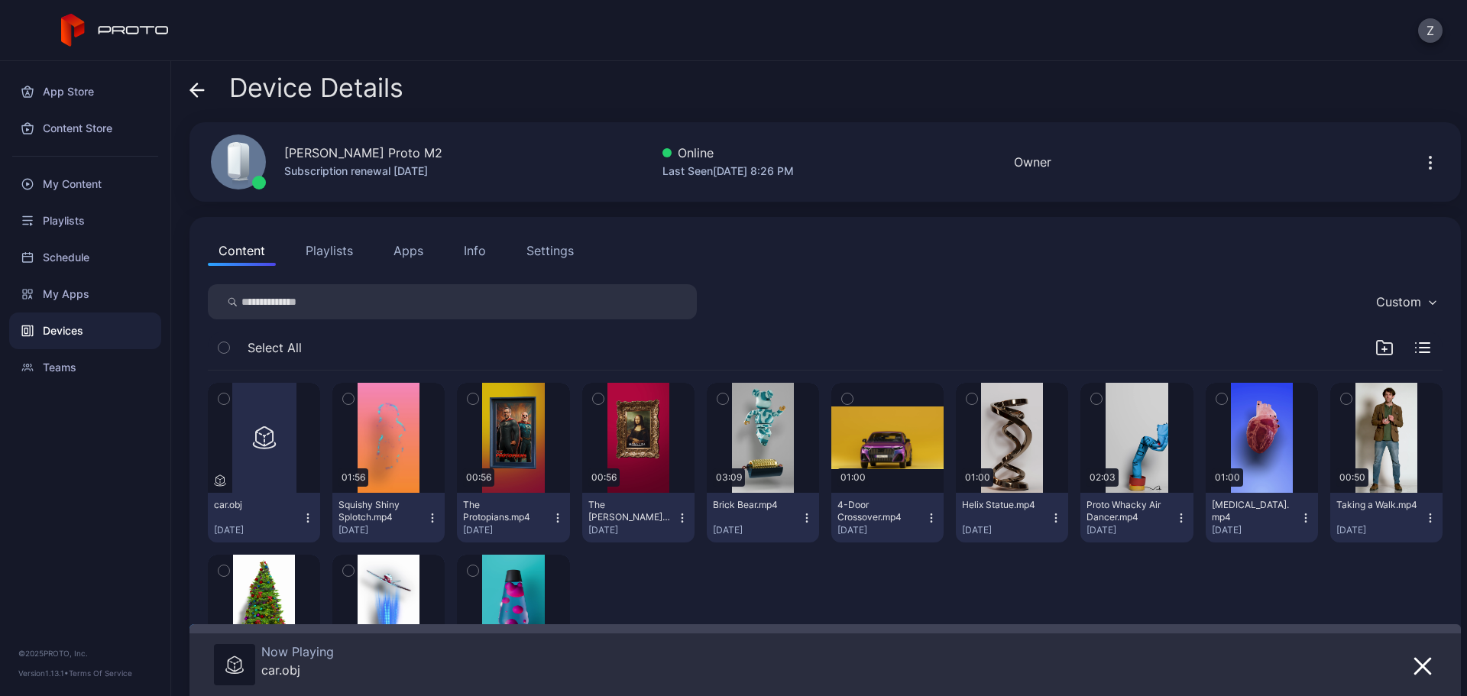
click at [286, 666] on div "car.obj" at bounding box center [297, 669] width 73 height 15
click at [235, 665] on img at bounding box center [234, 665] width 18 height 19
click at [1409, 665] on button "button" at bounding box center [1423, 665] width 28 height 21
click at [1413, 672] on icon "button" at bounding box center [1422, 666] width 18 height 18
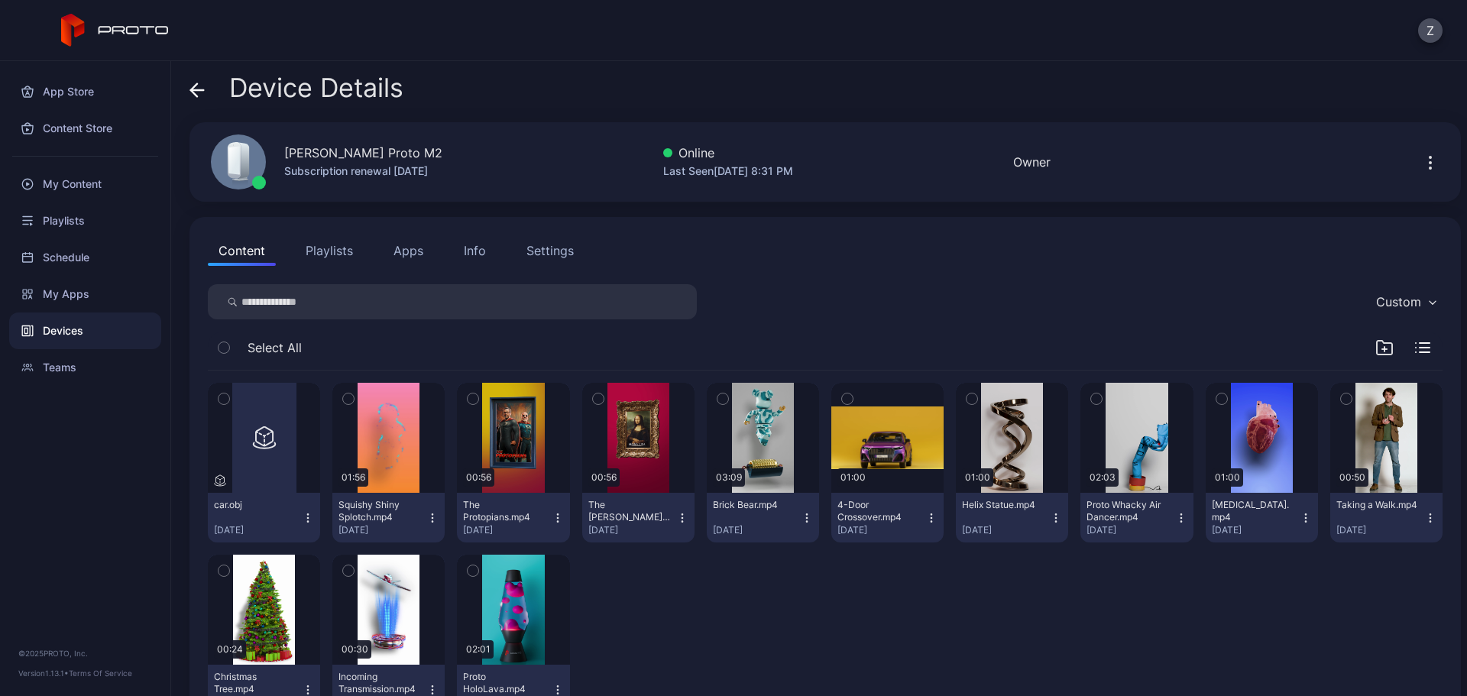
click at [303, 514] on icon "button" at bounding box center [308, 518] width 12 height 12
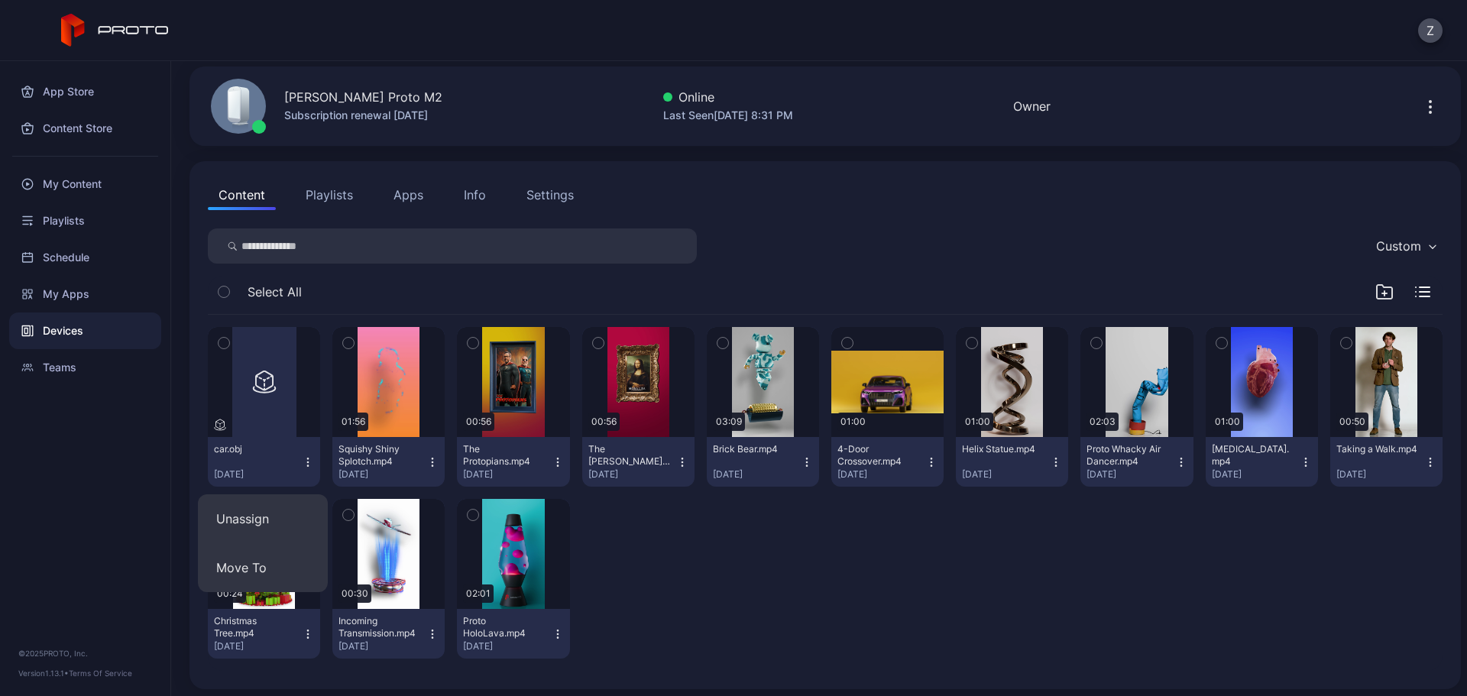
scroll to position [61, 0]
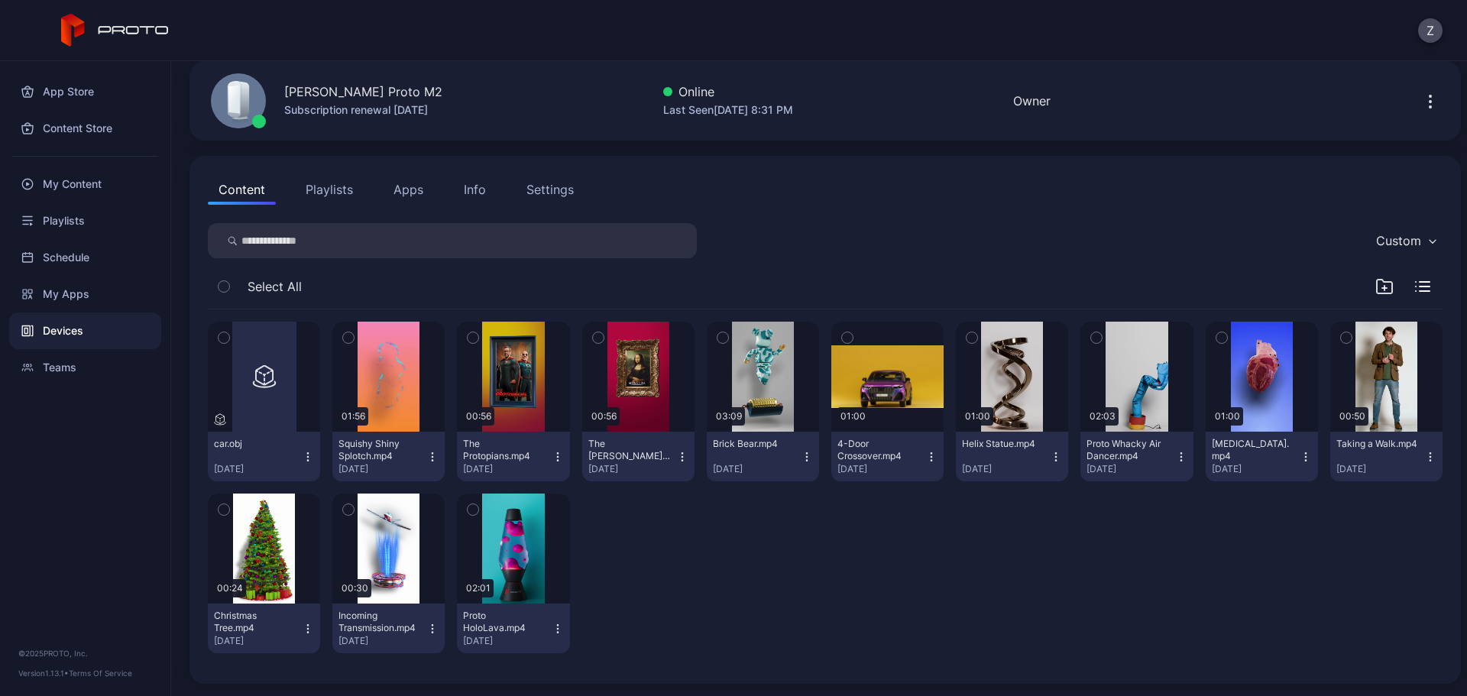
click at [798, 629] on div "car.obj Sep 14, 2025 01:56 Squishy Shiny Splotch.mp4 Sep 14, 2025 00:56 The Pro…" at bounding box center [825, 487] width 1235 height 356
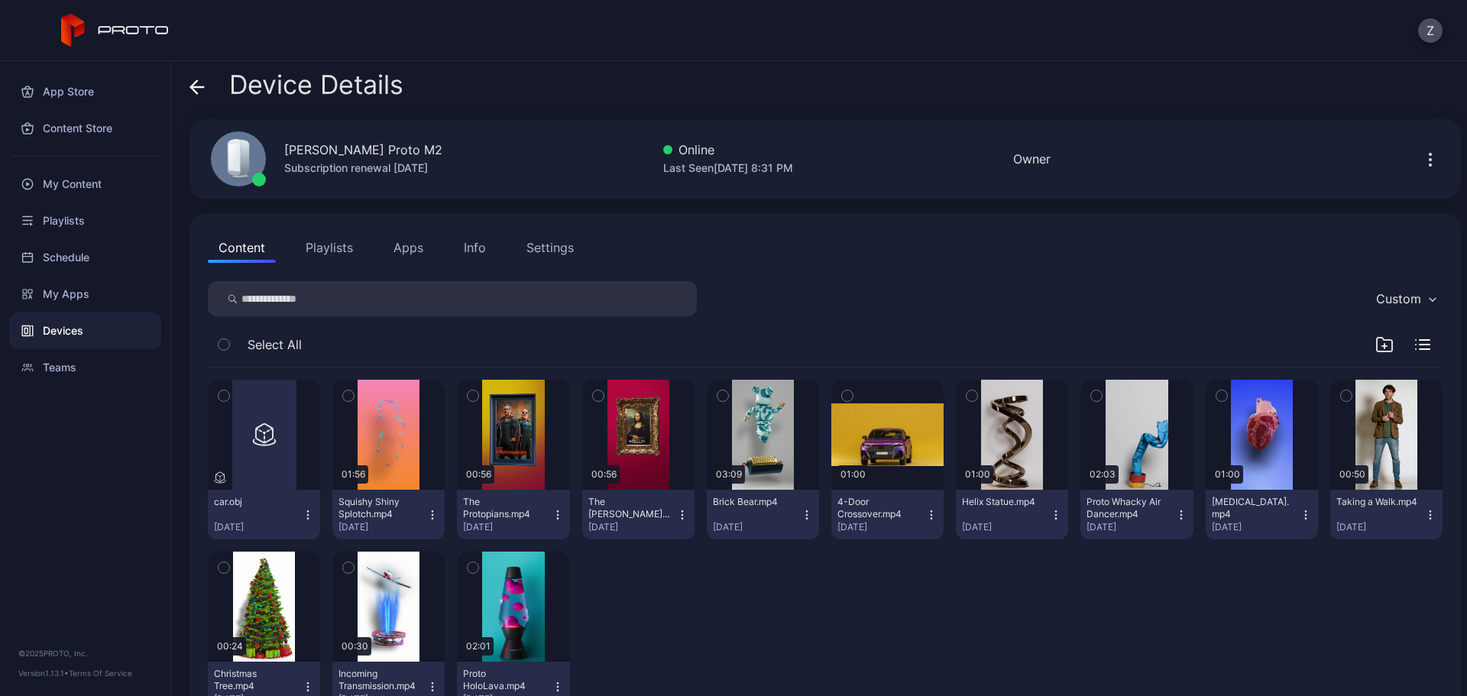
scroll to position [0, 0]
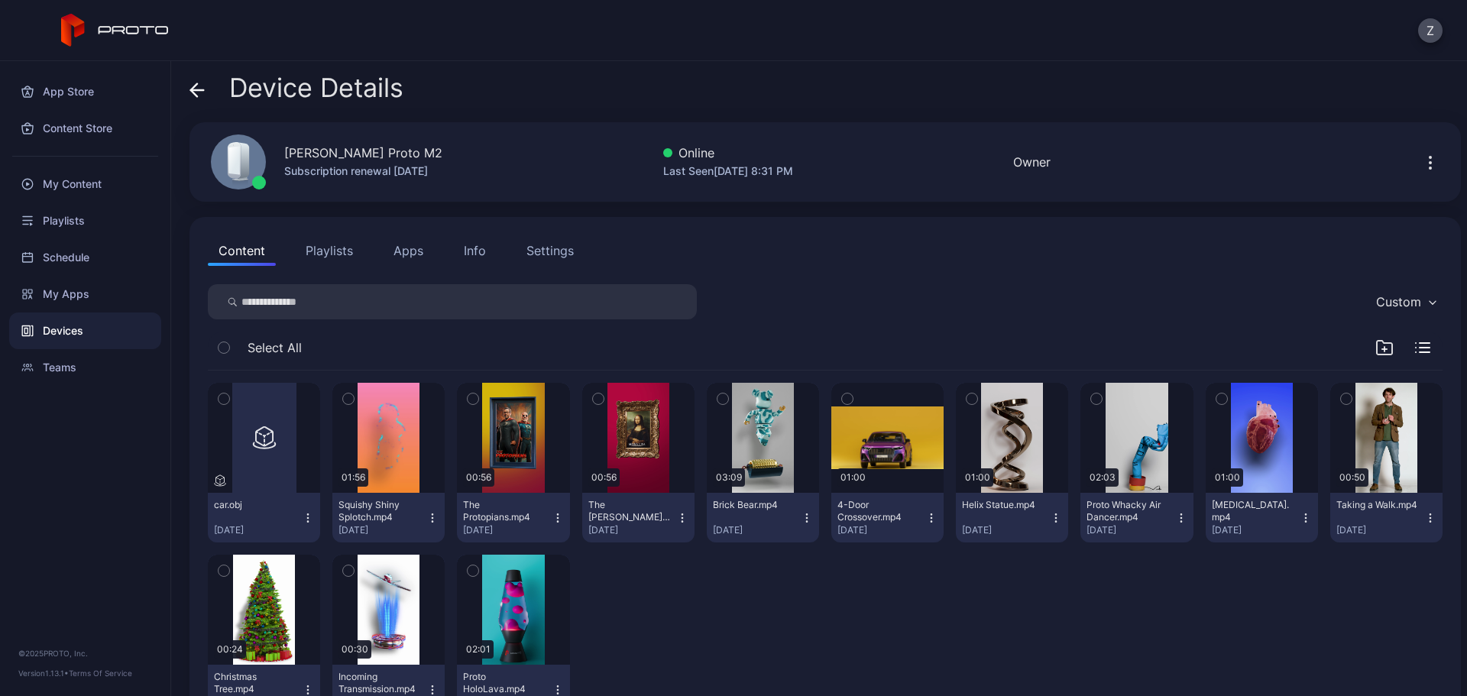
click at [221, 401] on icon "button" at bounding box center [224, 398] width 11 height 17
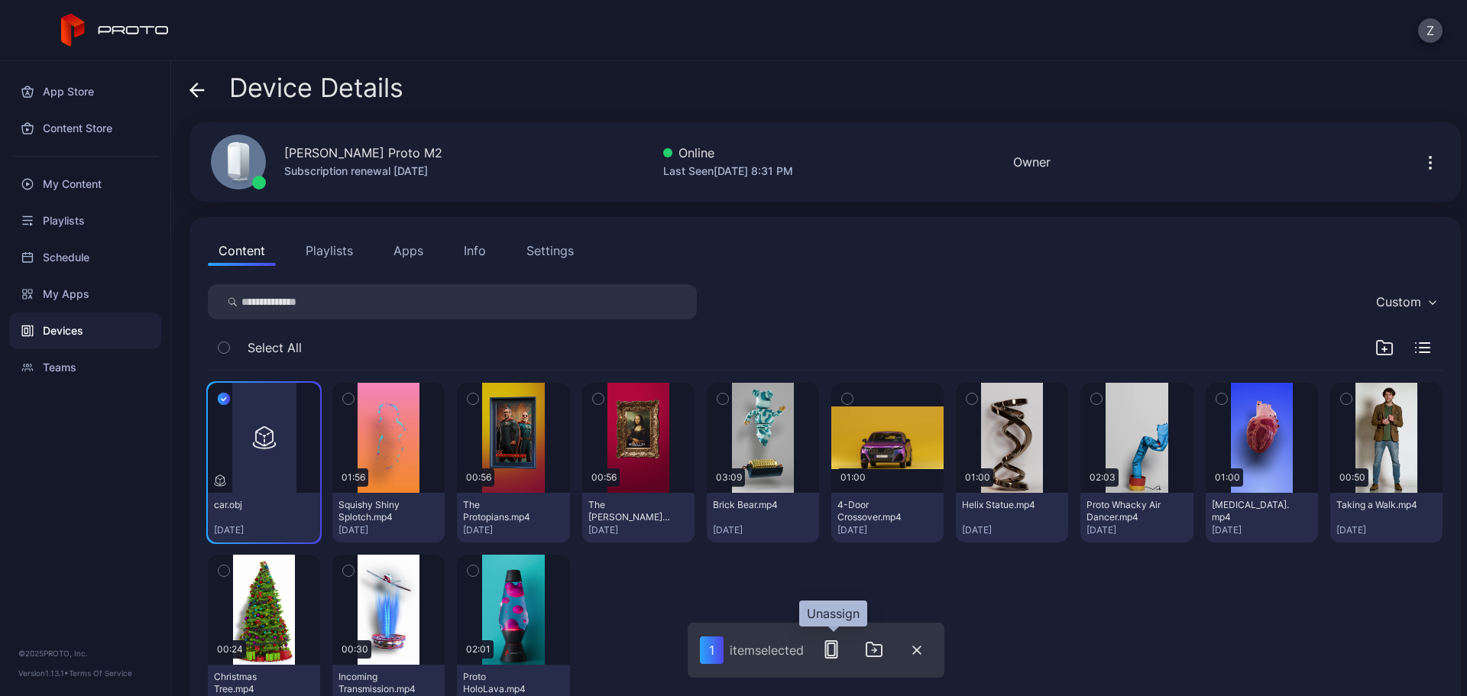
click at [829, 658] on rect "button" at bounding box center [831, 649] width 11 height 17
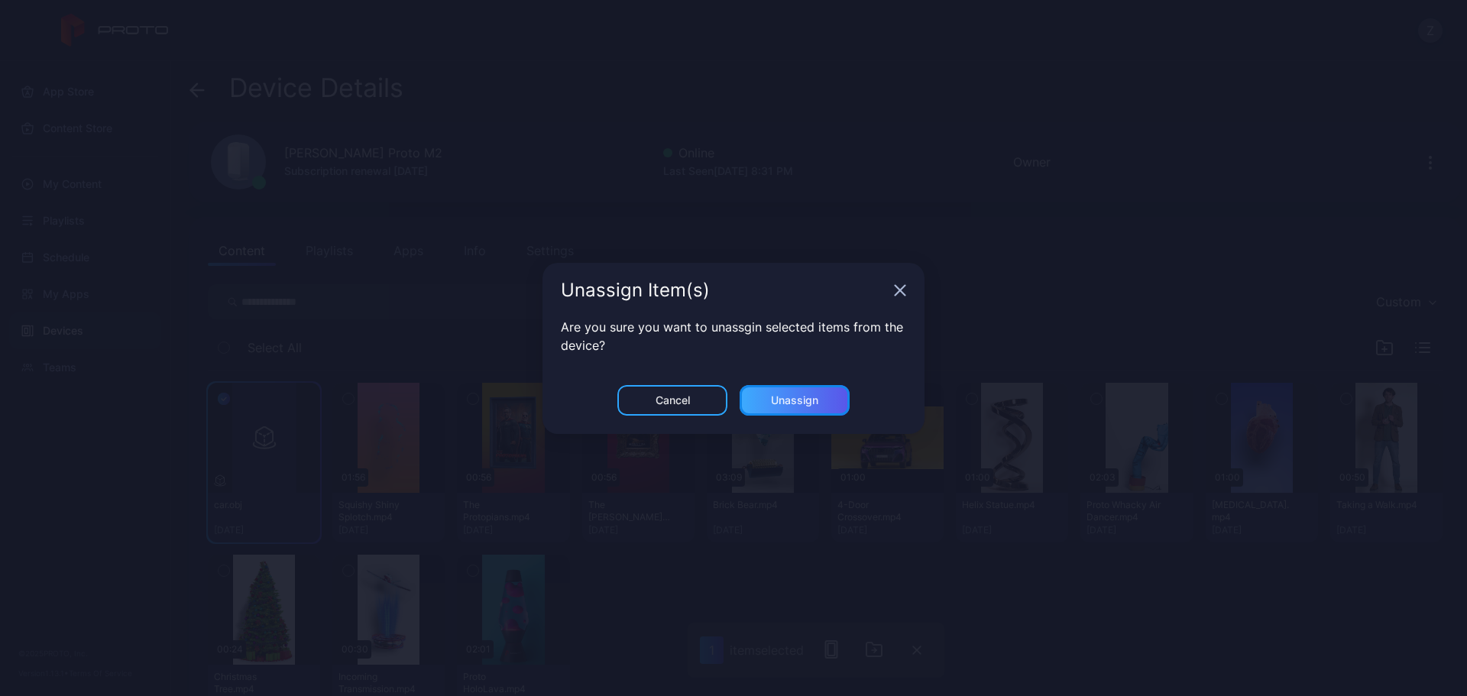
click at [793, 407] on div "Unassign" at bounding box center [795, 400] width 110 height 31
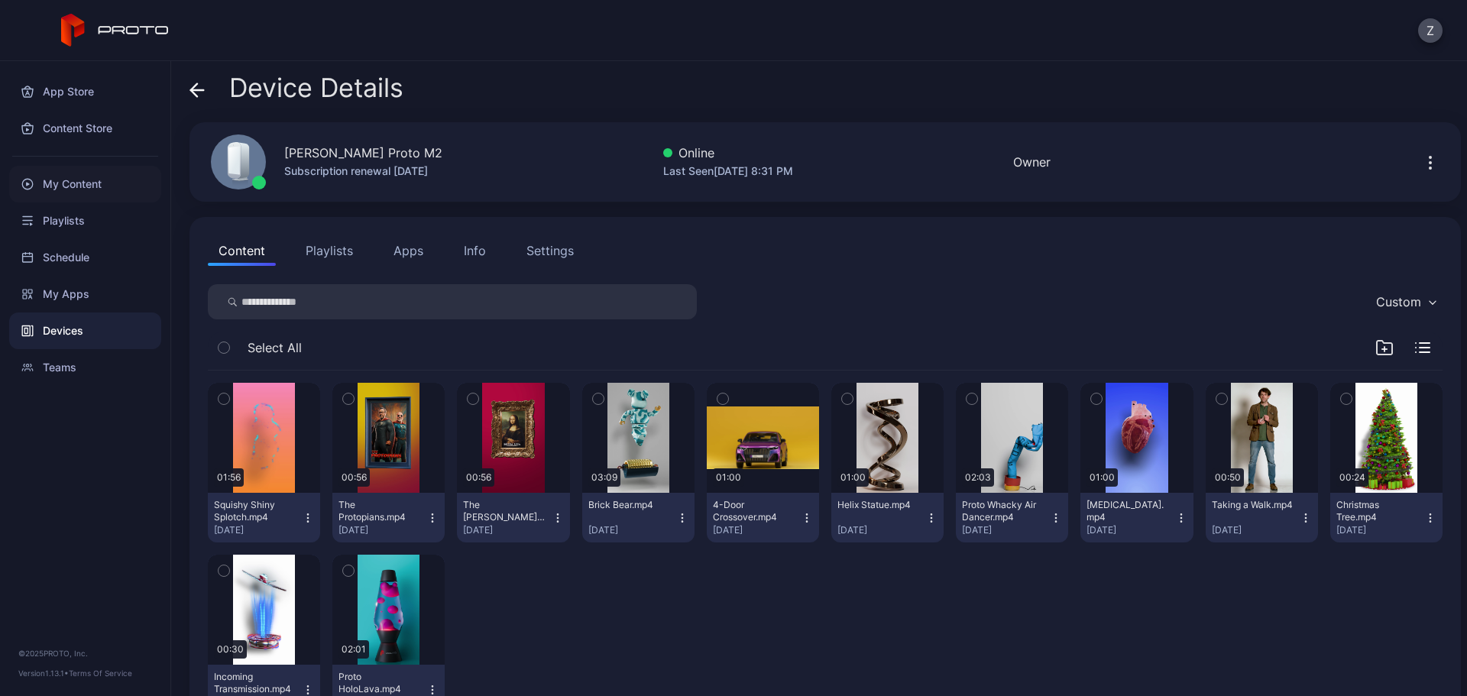
click at [94, 184] on div "My Content" at bounding box center [85, 184] width 152 height 37
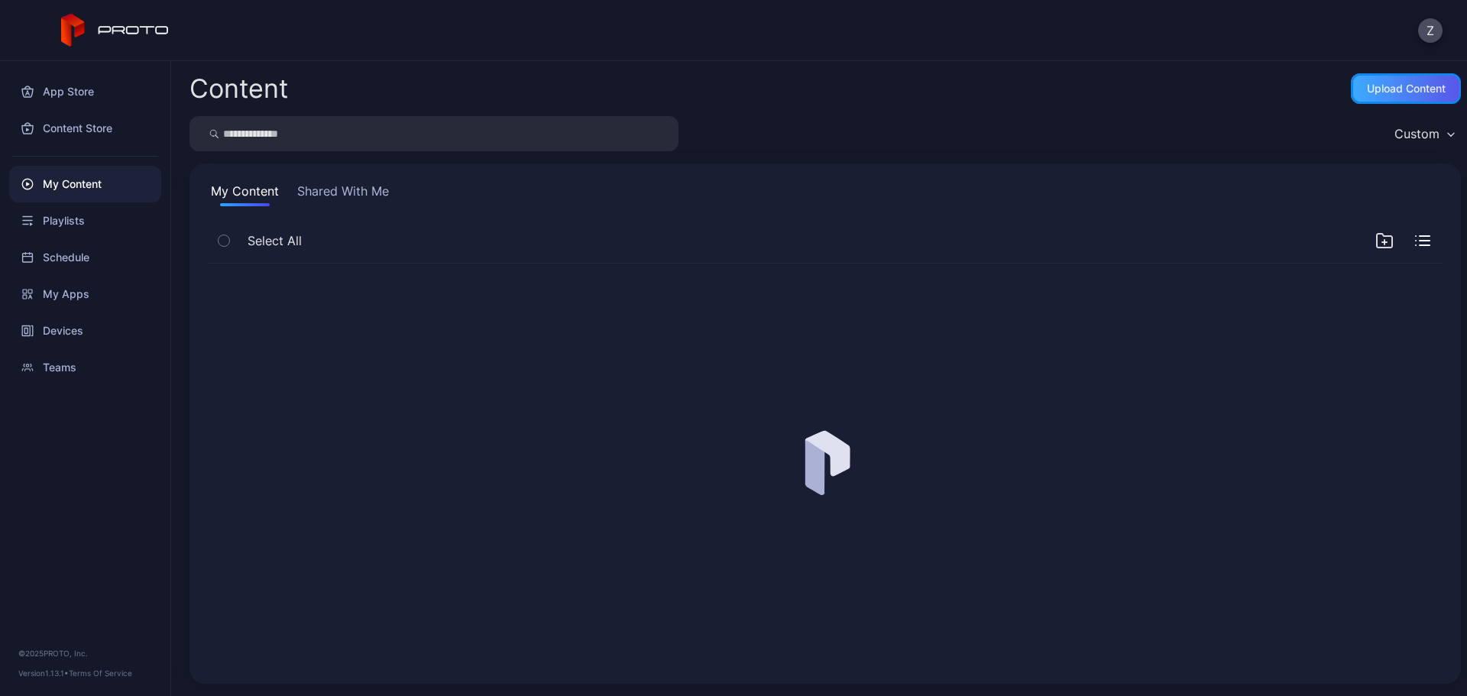
click at [1406, 102] on div "Upload Content" at bounding box center [1406, 88] width 110 height 31
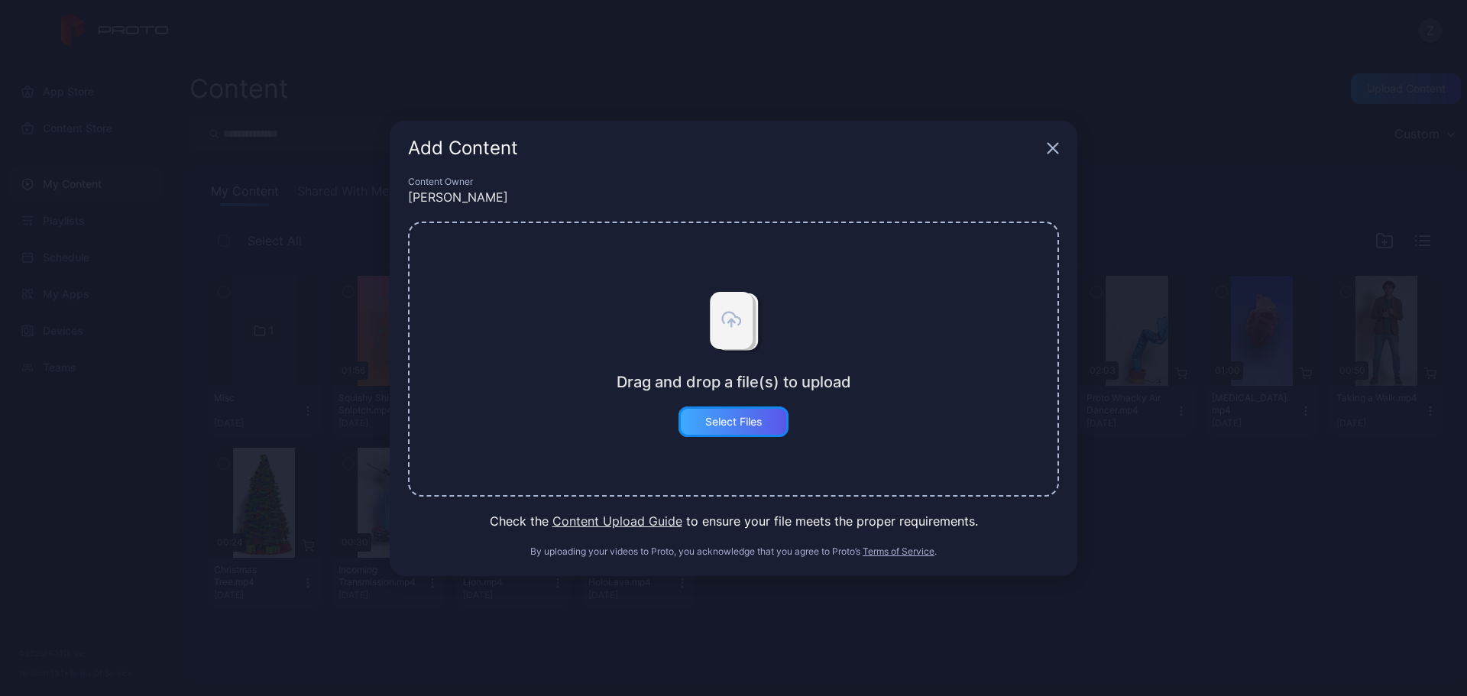
click at [750, 432] on div "Select Files" at bounding box center [733, 421] width 110 height 31
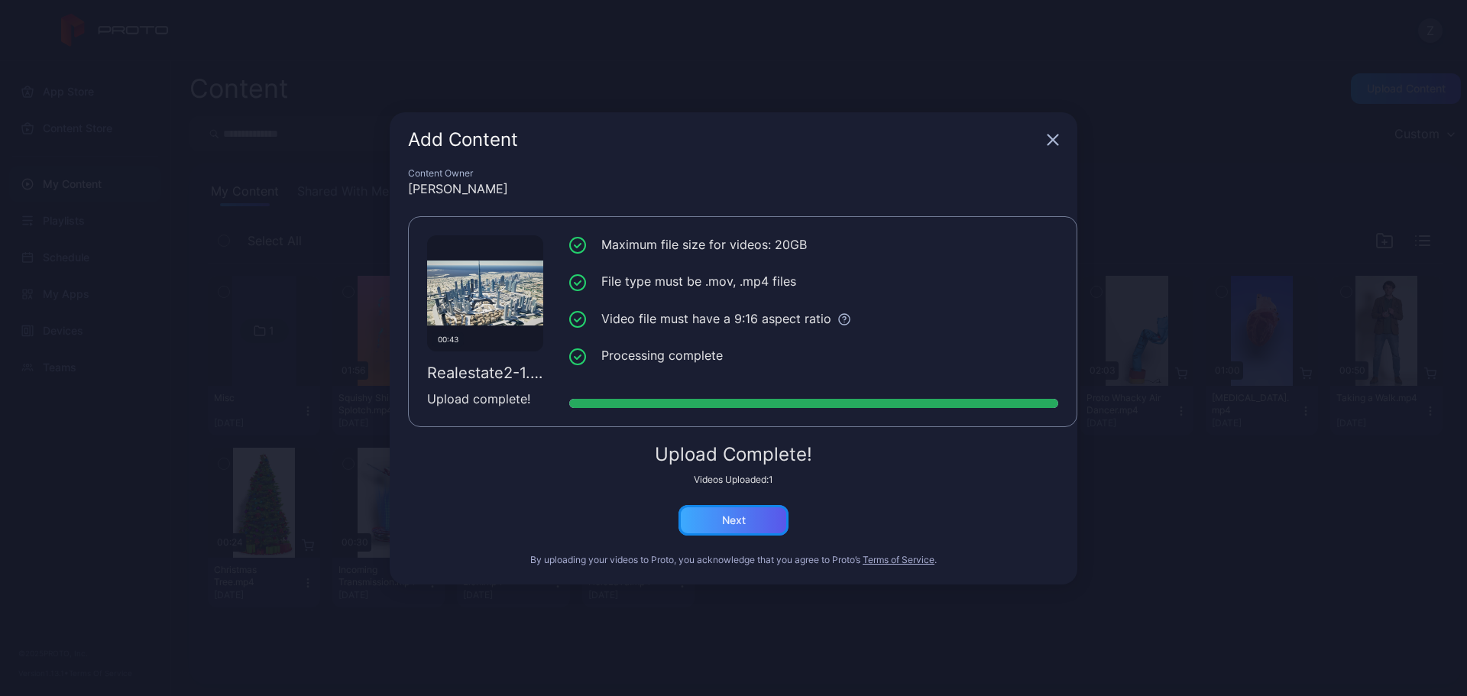
click at [749, 513] on div "Next" at bounding box center [733, 520] width 110 height 31
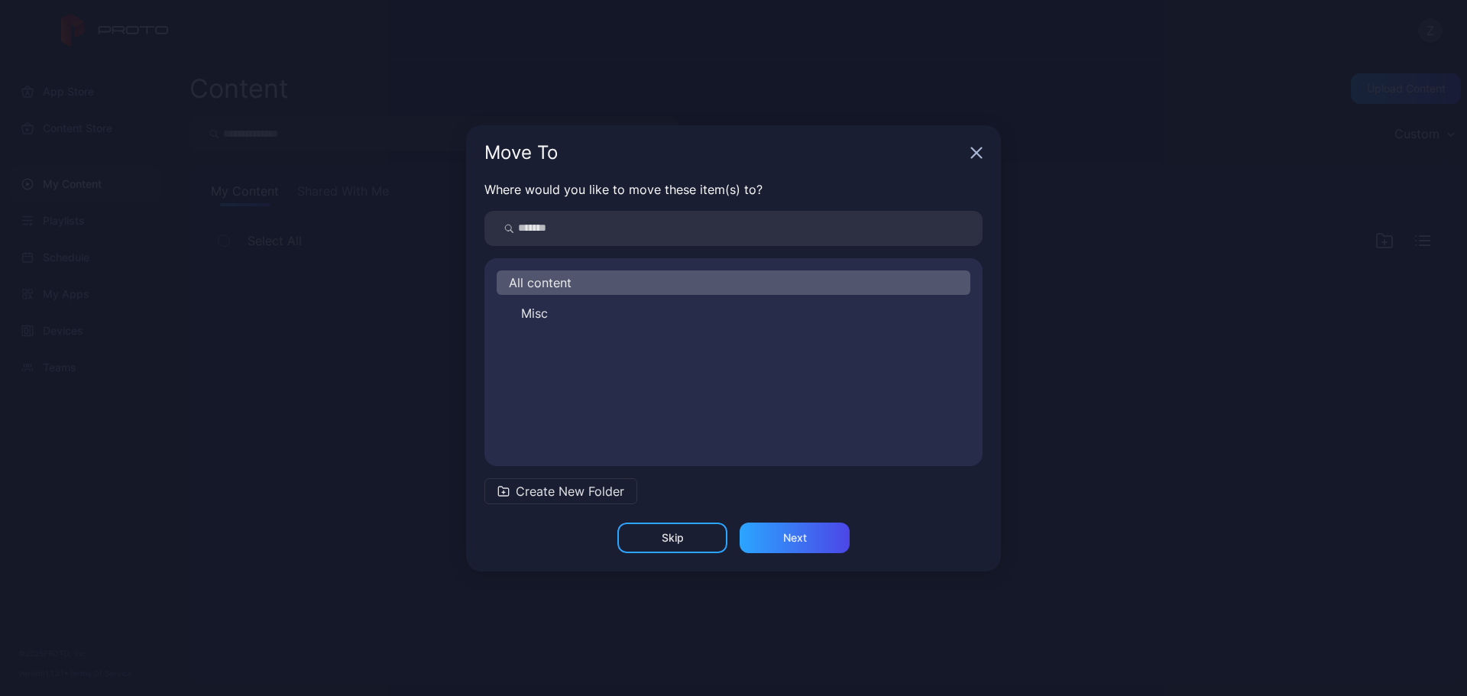
click at [601, 295] on div "All content Misc" at bounding box center [733, 361] width 498 height 183
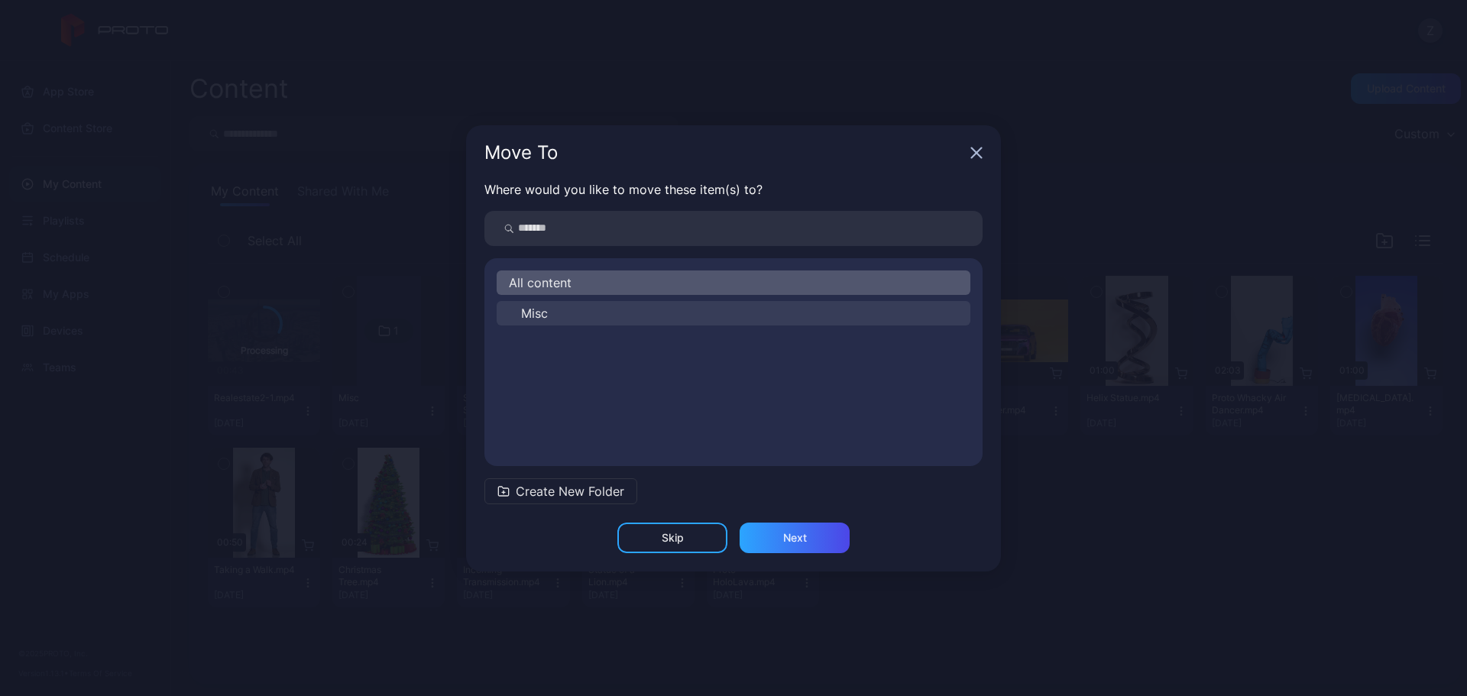
click at [615, 309] on button "Misc" at bounding box center [734, 313] width 474 height 24
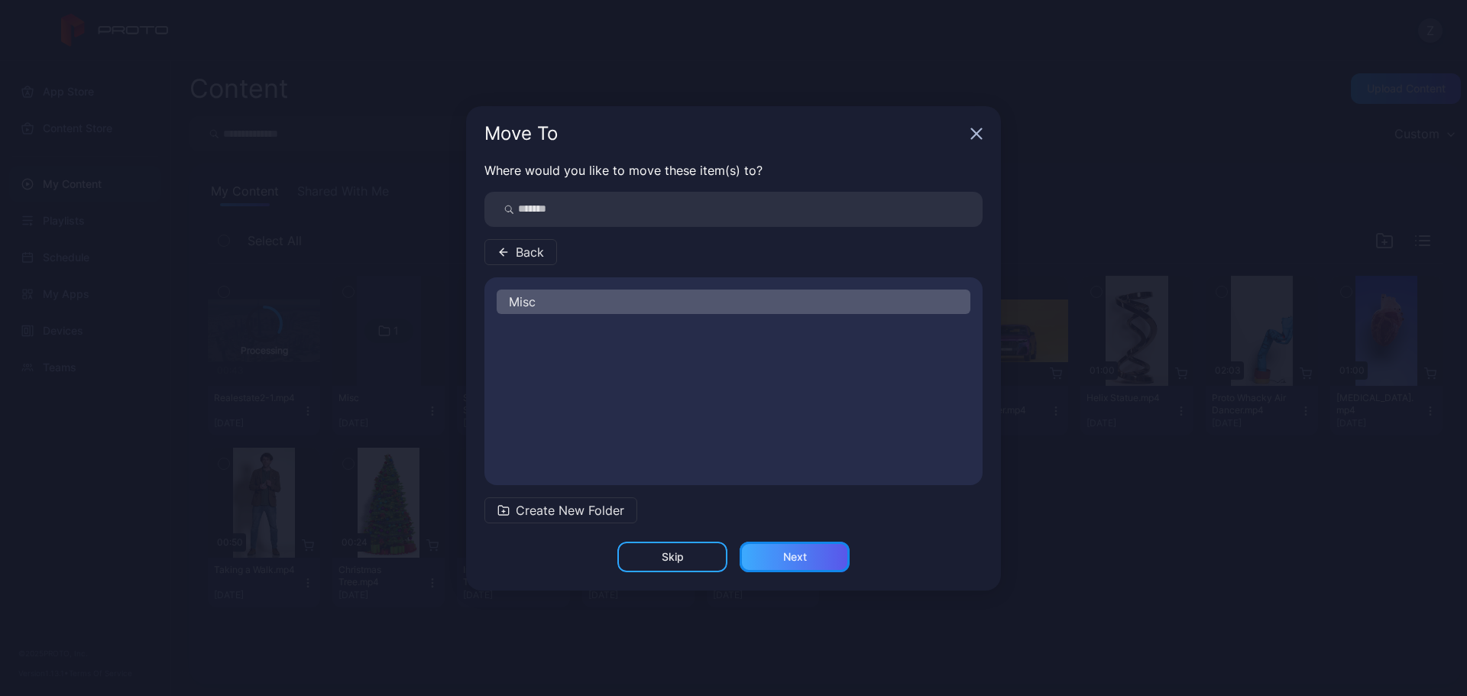
click at [789, 551] on div "Next" at bounding box center [795, 557] width 24 height 12
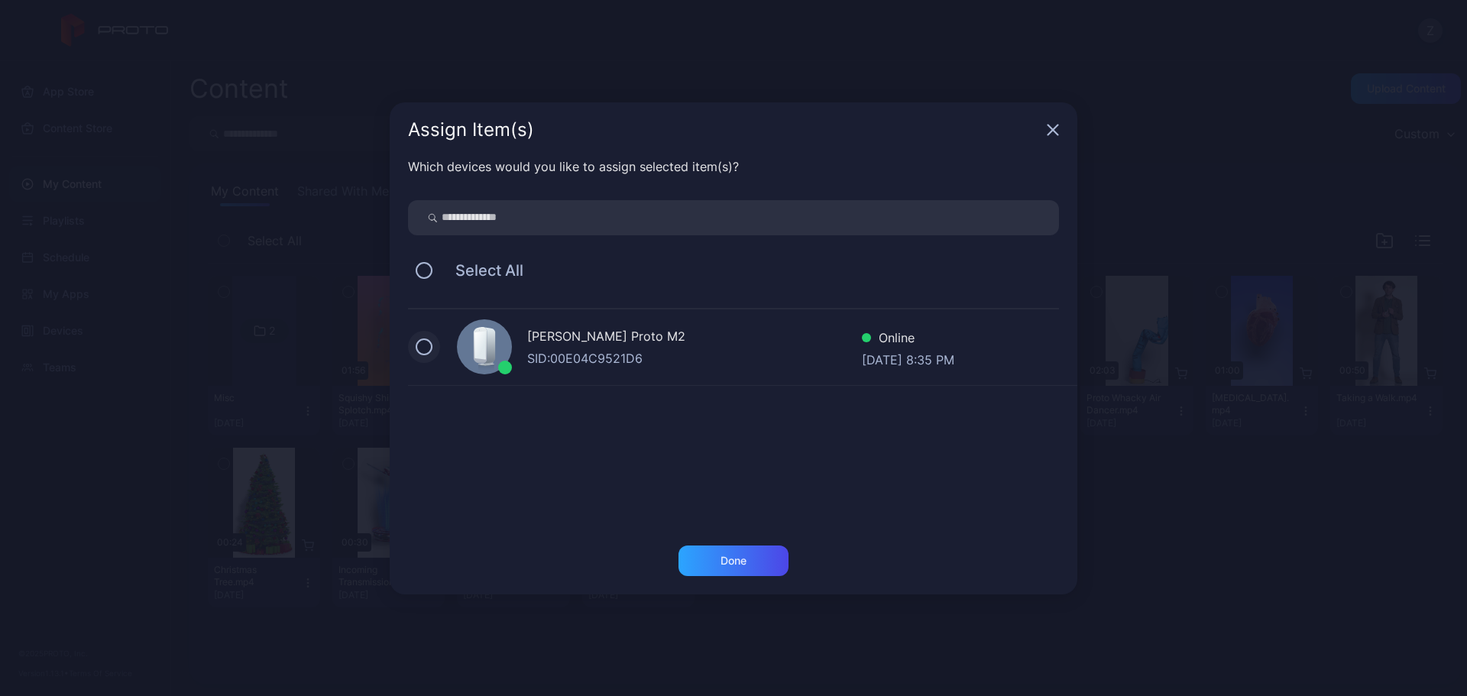
click at [417, 352] on button at bounding box center [424, 346] width 17 height 17
click at [718, 552] on div "Done" at bounding box center [733, 561] width 110 height 31
